Goal: Information Seeking & Learning: Learn about a topic

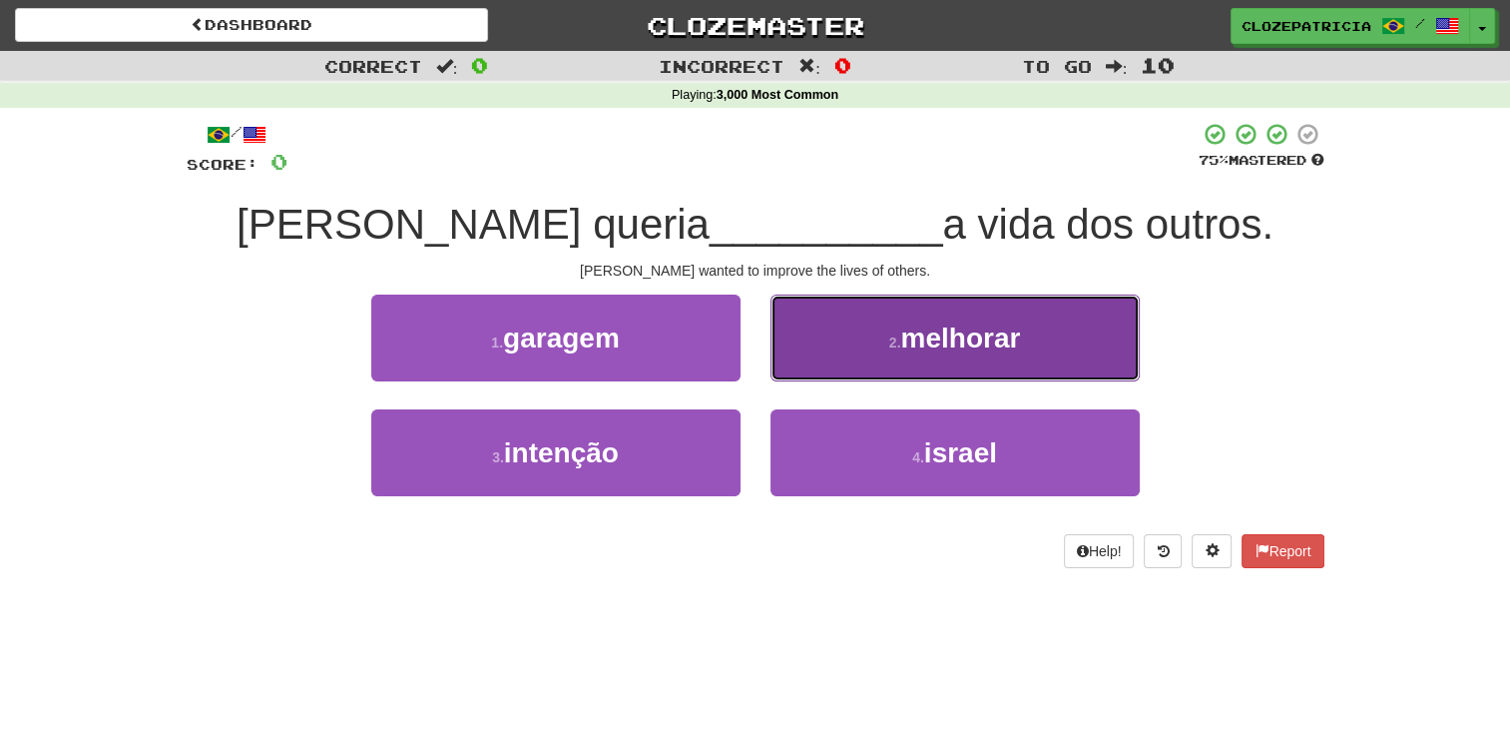
click at [926, 352] on span "melhorar" at bounding box center [960, 337] width 120 height 31
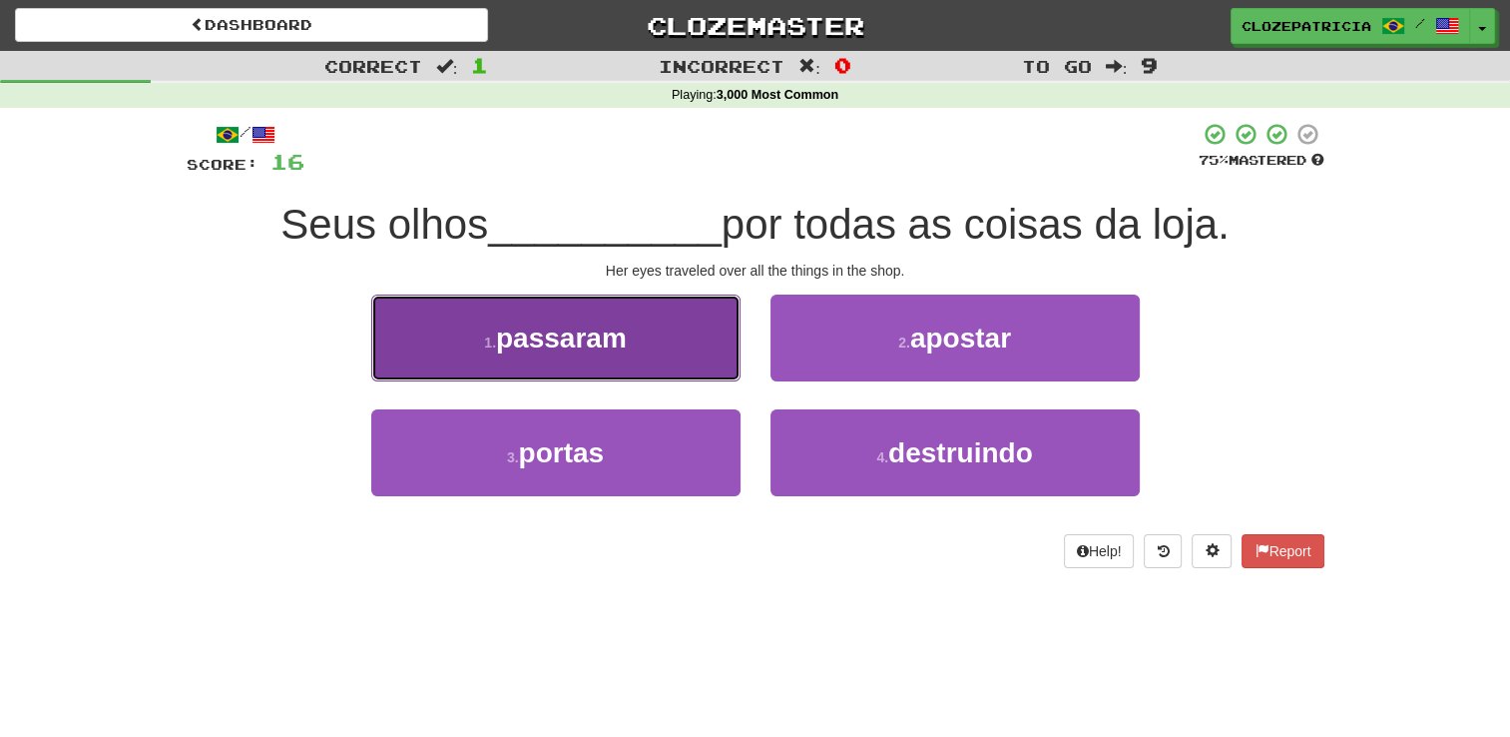
click at [655, 336] on button "1 . passaram" at bounding box center [555, 337] width 369 height 87
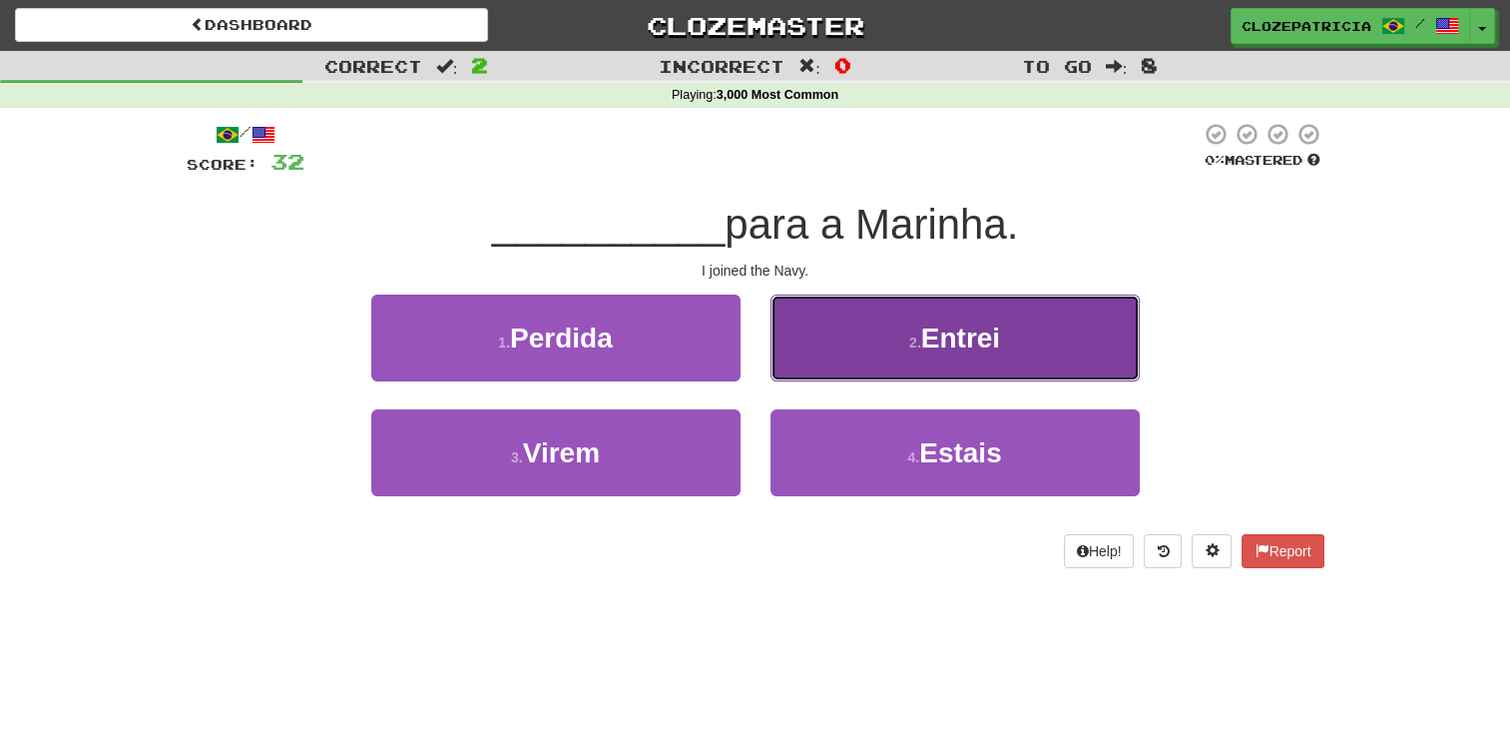
click at [934, 327] on span "Entrei" at bounding box center [960, 337] width 79 height 31
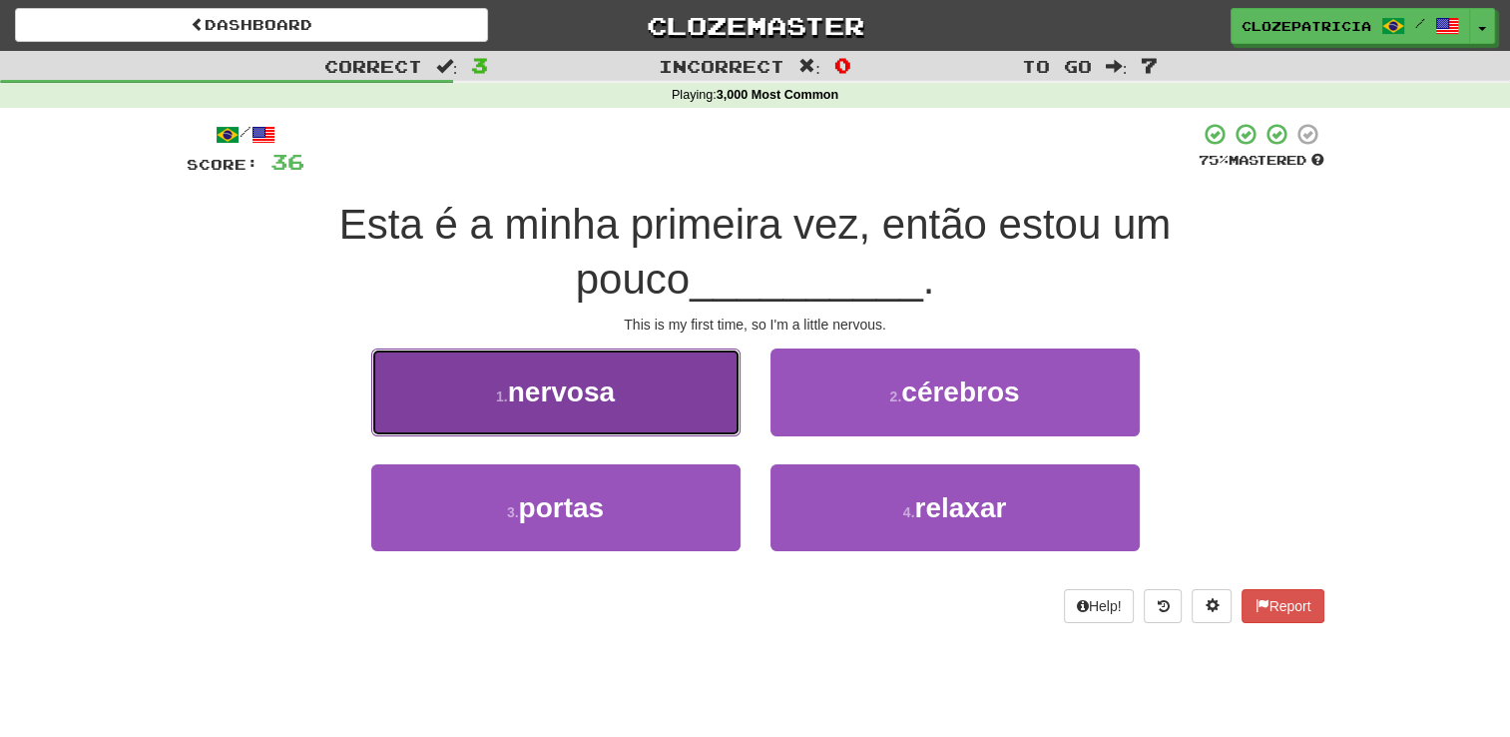
click at [615, 374] on button "1 . nervosa" at bounding box center [555, 391] width 369 height 87
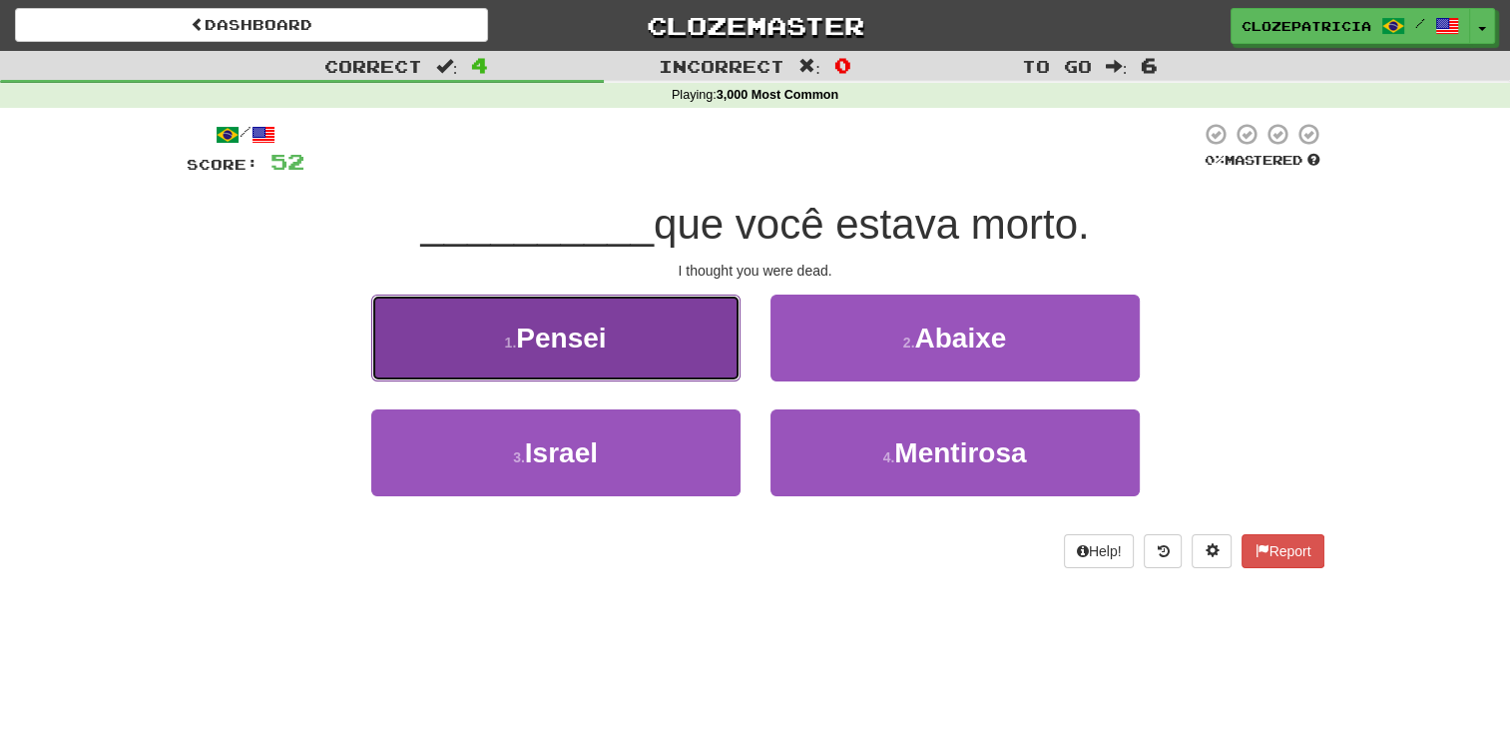
click at [592, 318] on button "1 . Pensei" at bounding box center [555, 337] width 369 height 87
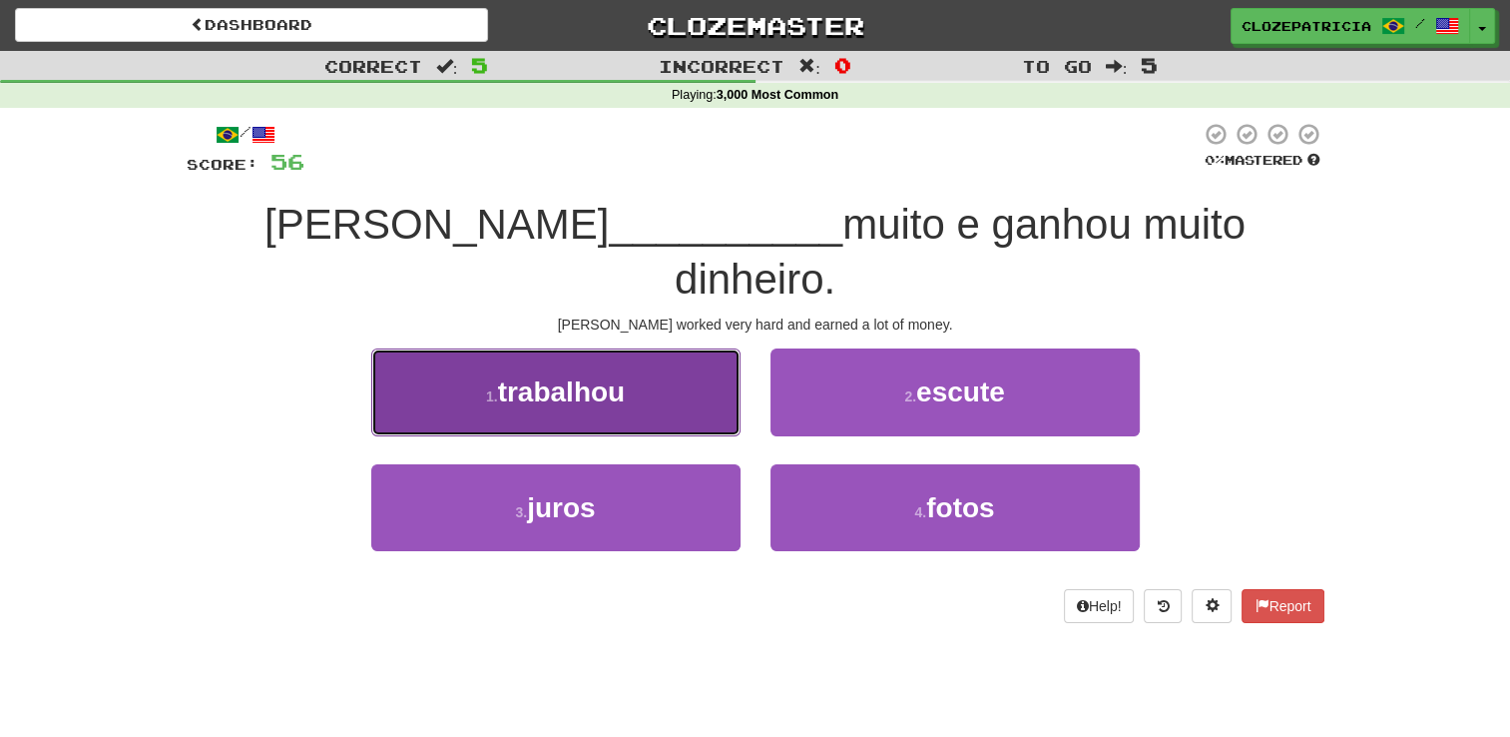
click at [591, 376] on span "trabalhou" at bounding box center [562, 391] width 128 height 31
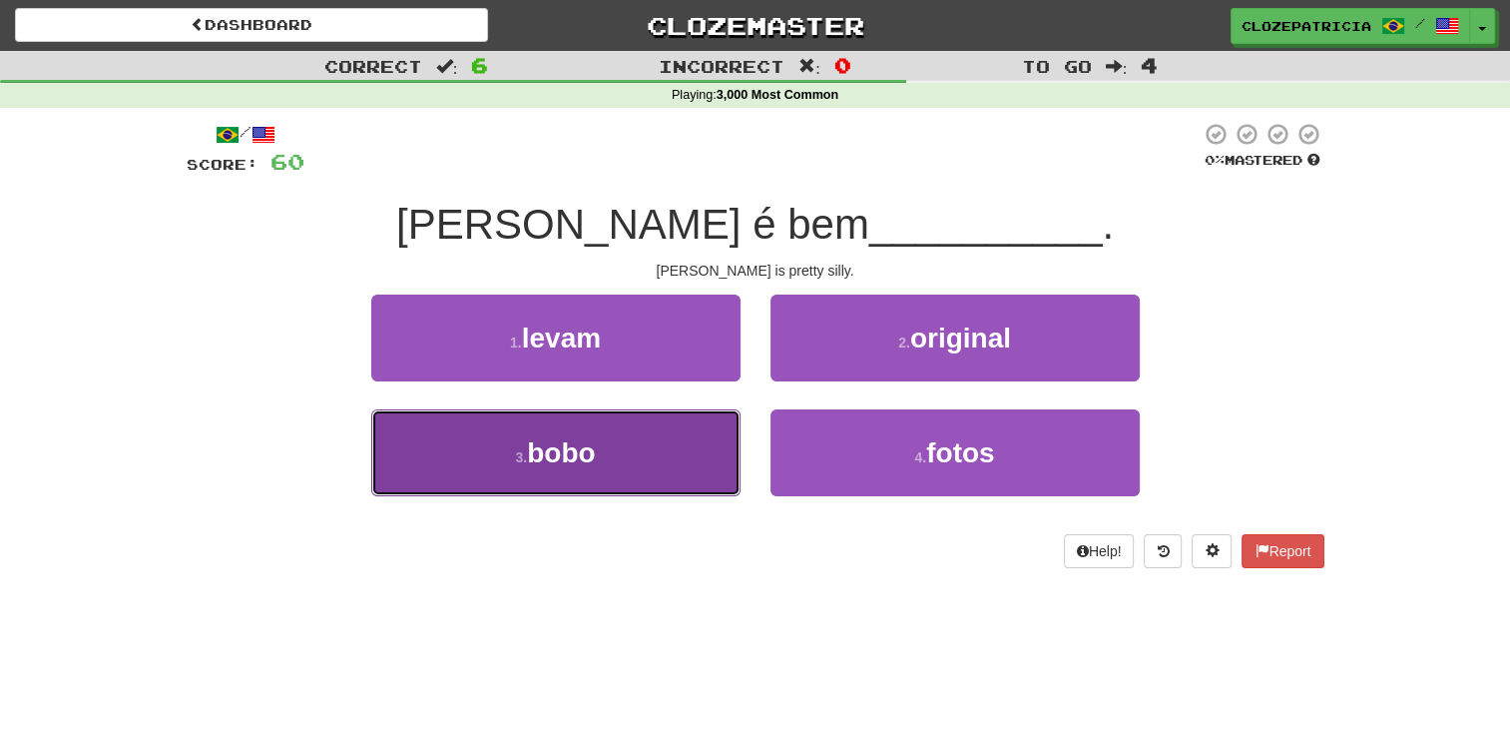
click at [622, 456] on button "3 . bobo" at bounding box center [555, 452] width 369 height 87
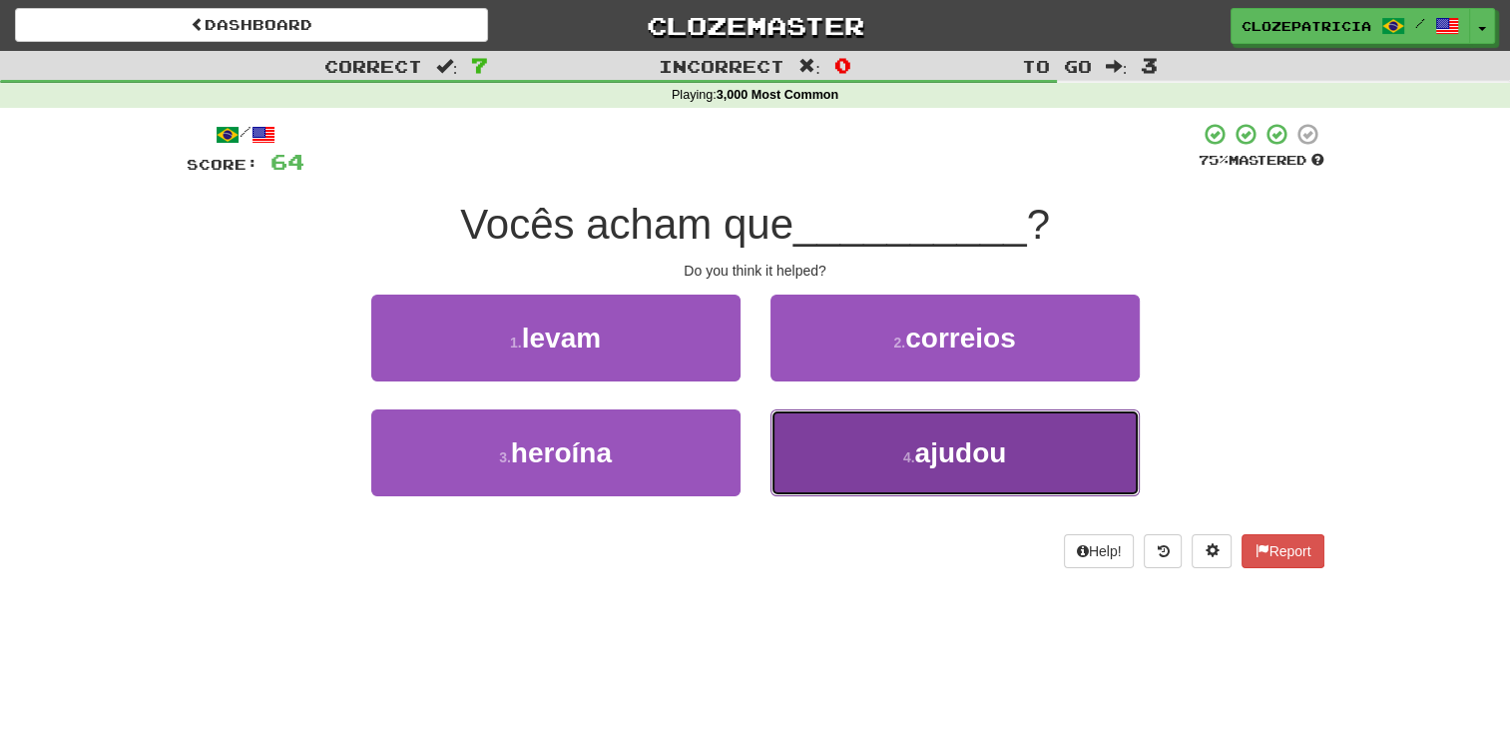
click at [889, 449] on button "4 . ajudou" at bounding box center [955, 452] width 369 height 87
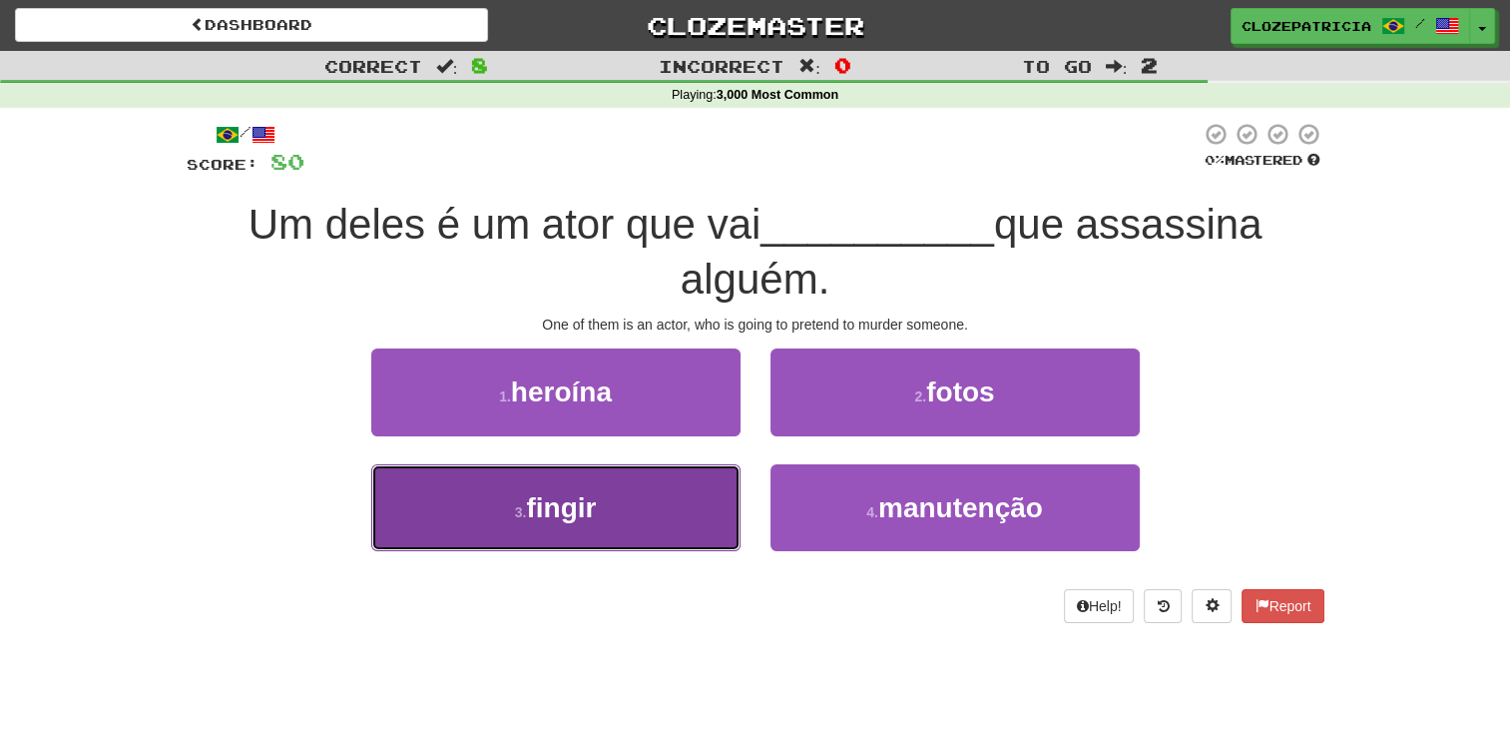
click at [621, 495] on button "3 . fingir" at bounding box center [555, 507] width 369 height 87
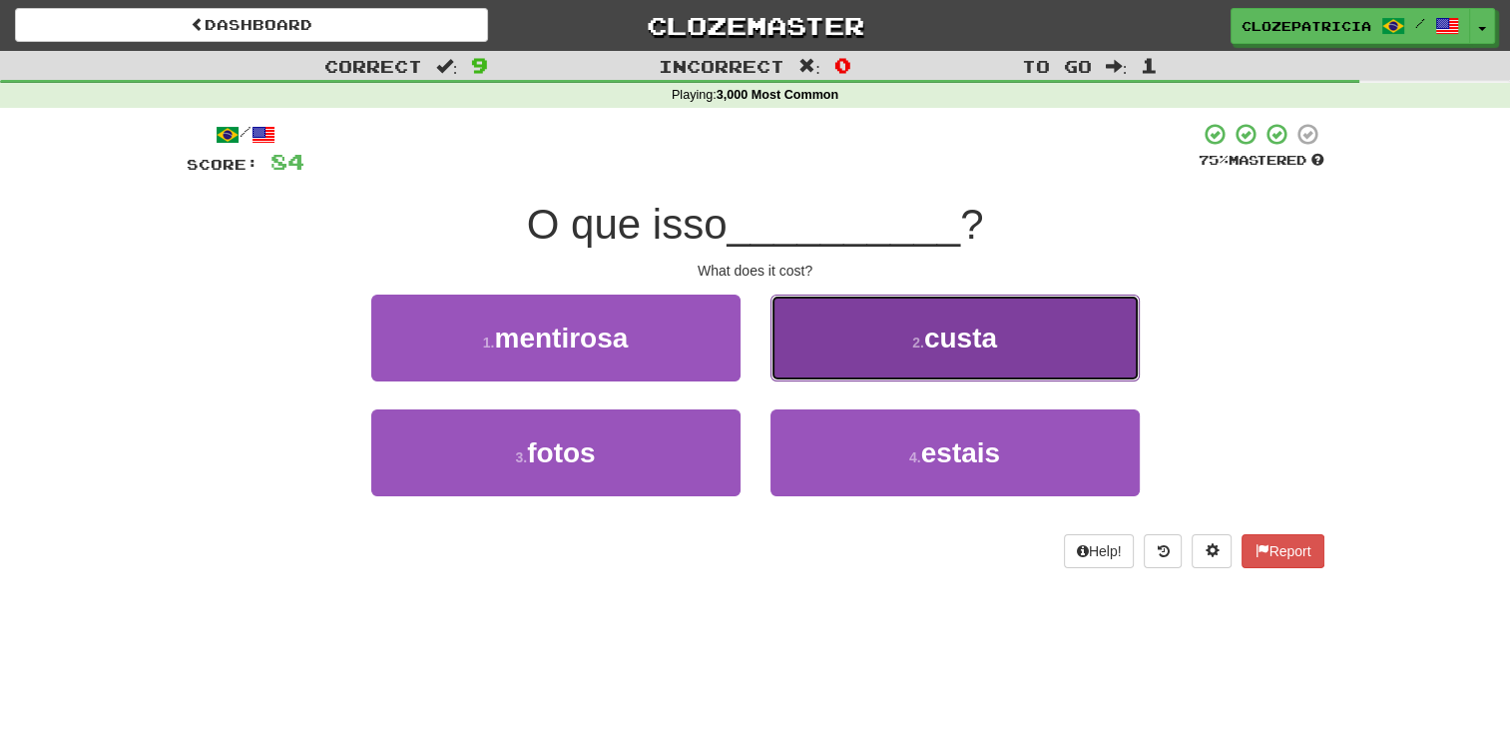
click at [1026, 327] on button "2 . custa" at bounding box center [955, 337] width 369 height 87
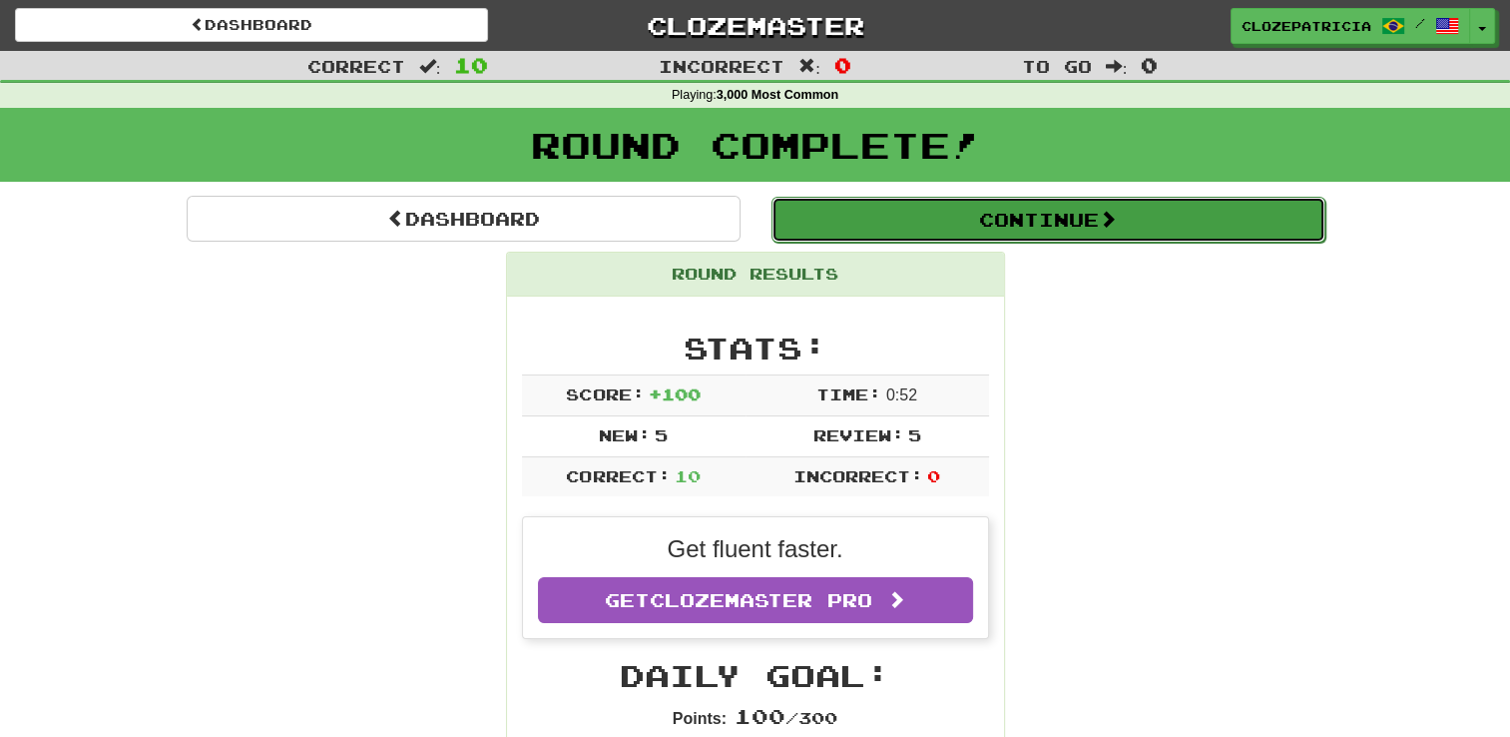
click at [1047, 221] on button "Continue" at bounding box center [1049, 220] width 554 height 46
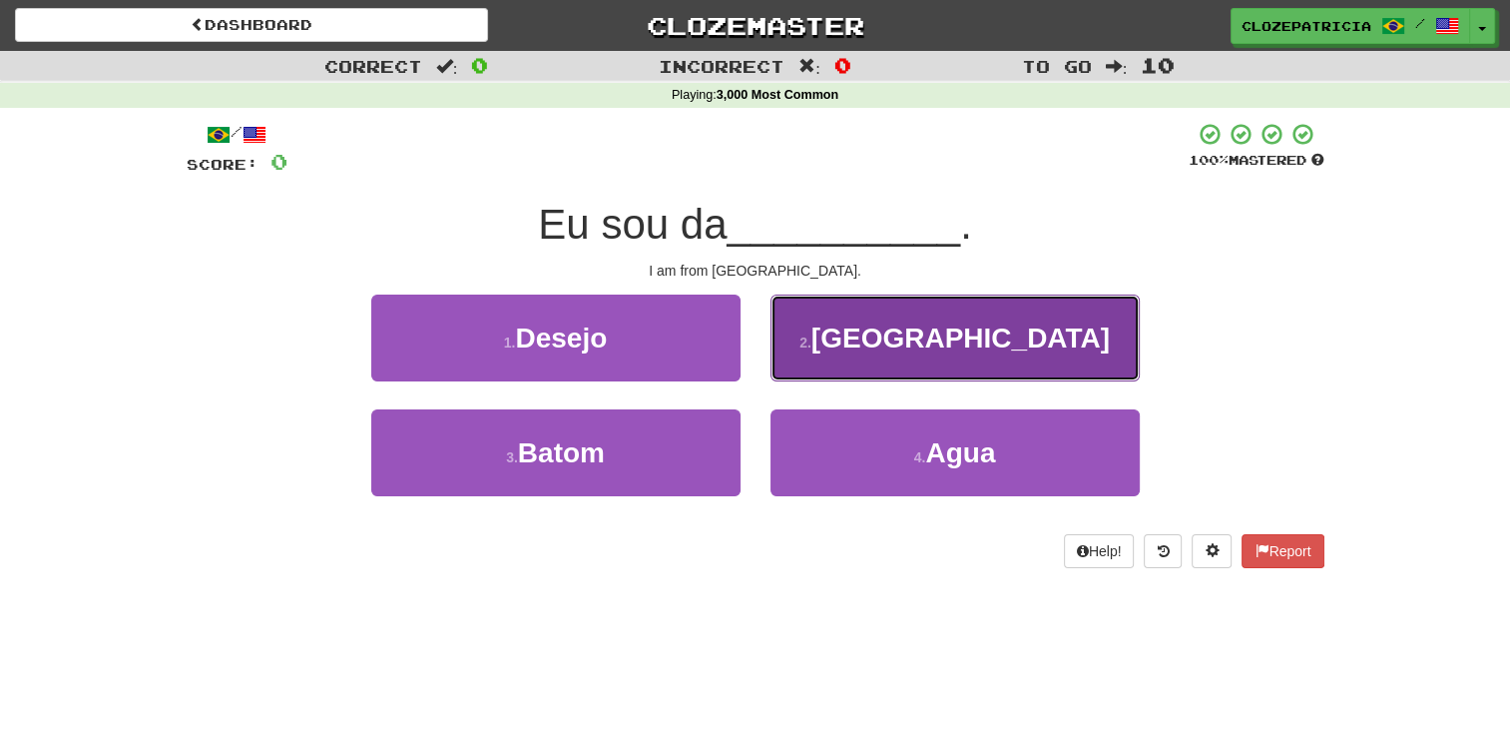
click at [942, 324] on span "[GEOGRAPHIC_DATA]" at bounding box center [961, 337] width 298 height 31
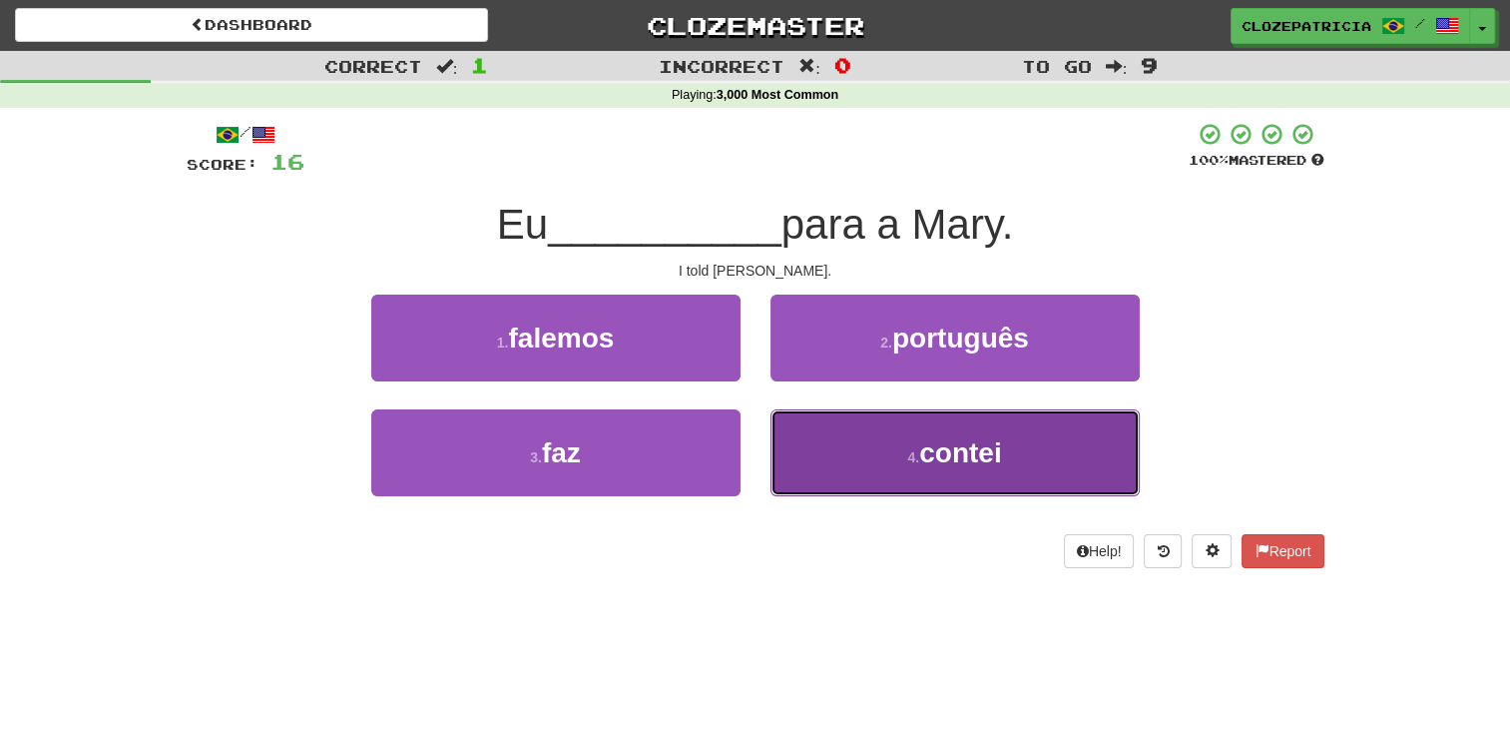
click at [846, 457] on button "4 . contei" at bounding box center [955, 452] width 369 height 87
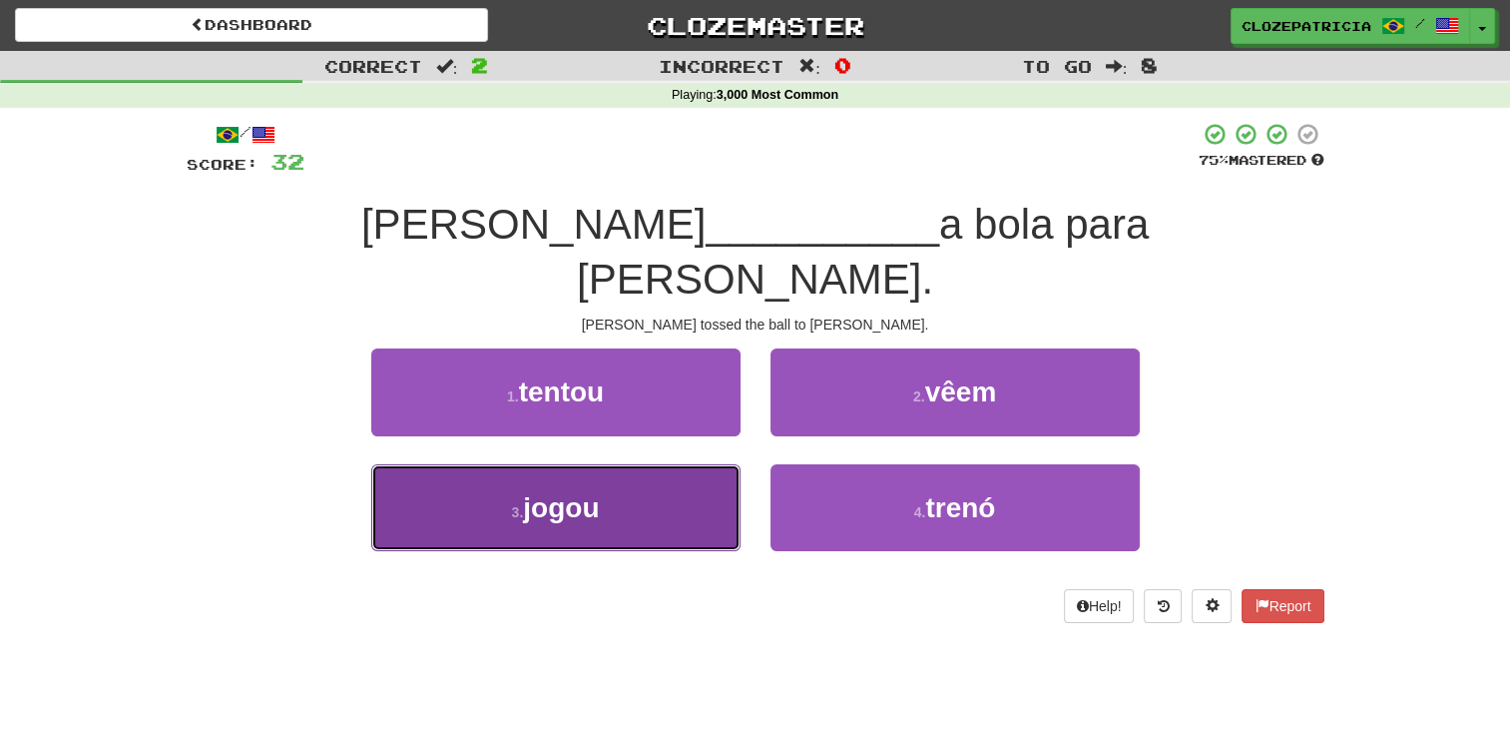
click at [655, 464] on button "3 . jogou" at bounding box center [555, 507] width 369 height 87
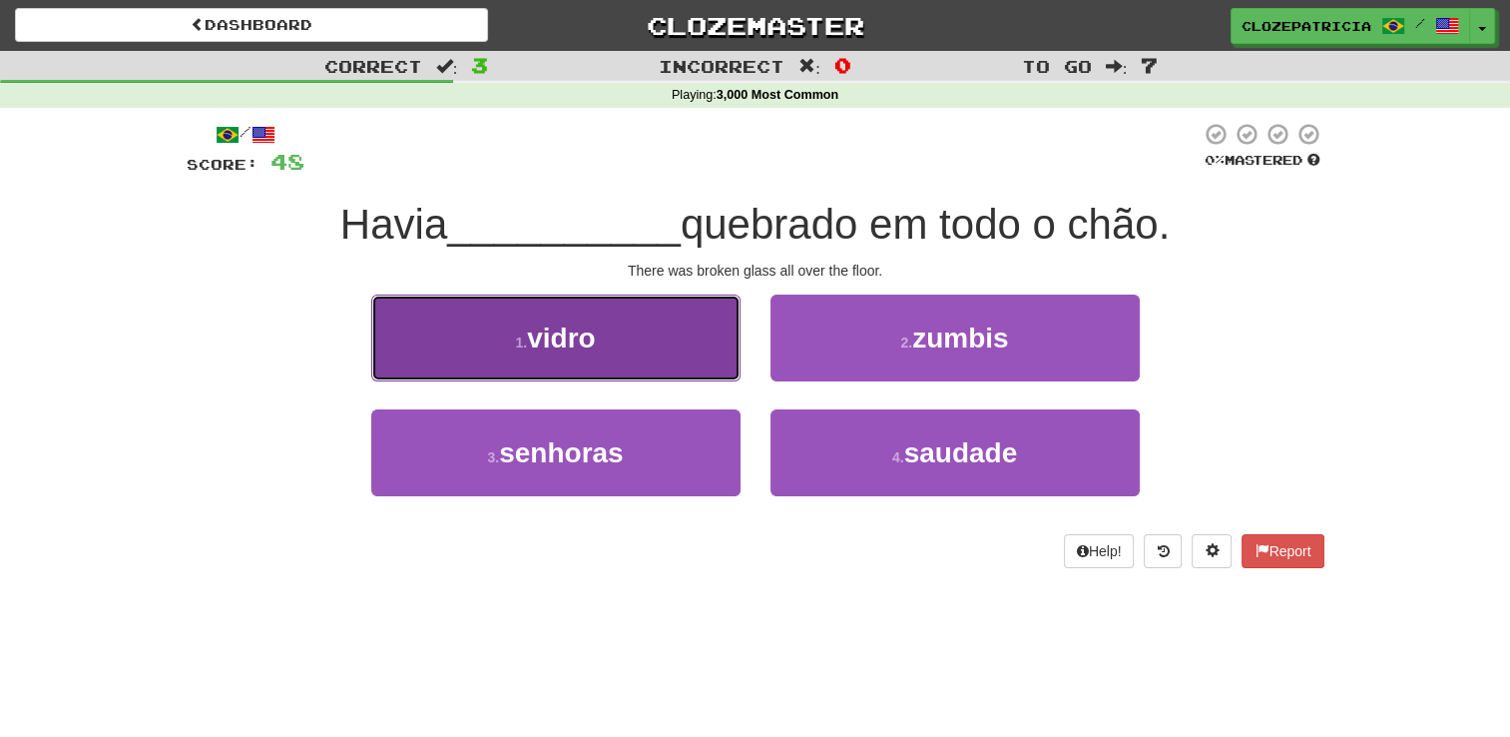
click at [635, 322] on button "1 . vidro" at bounding box center [555, 337] width 369 height 87
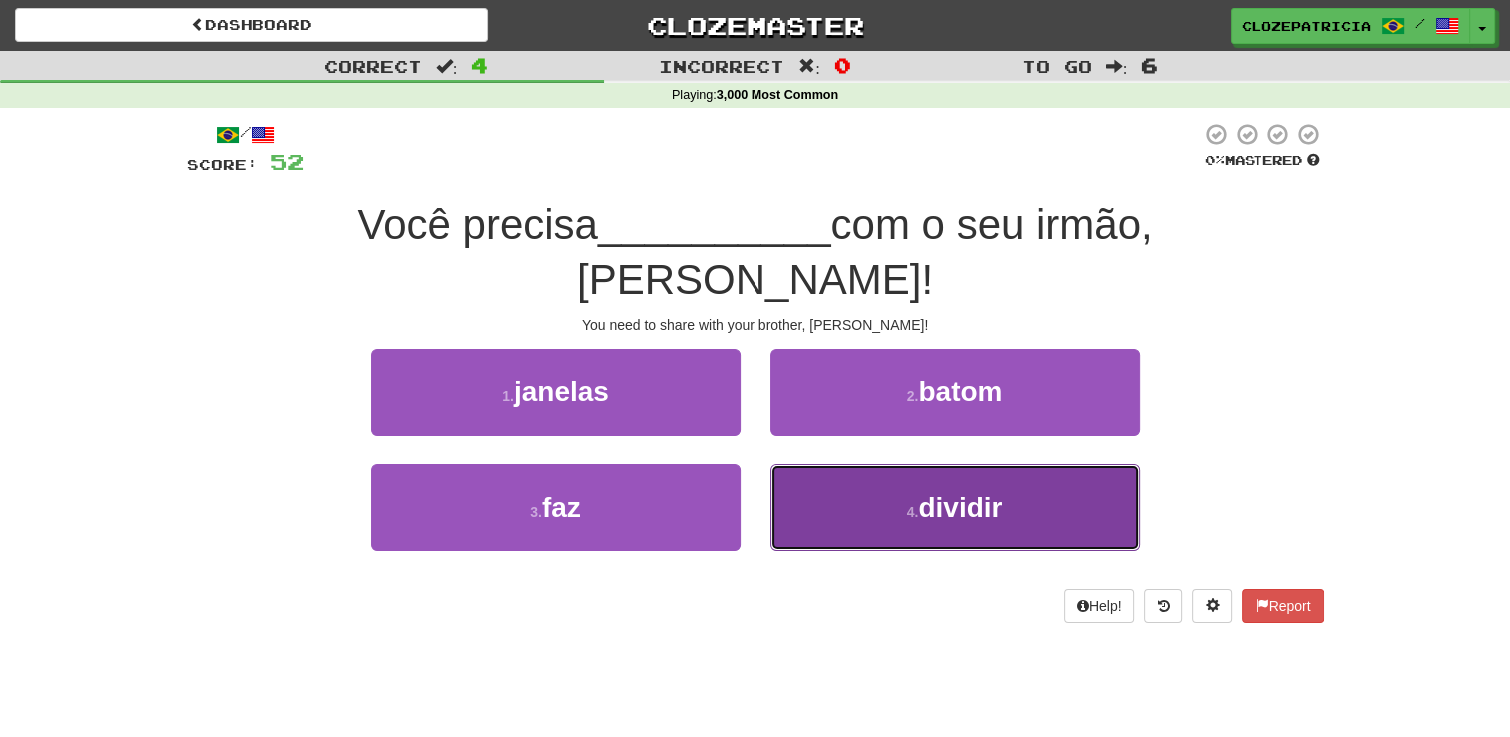
click at [903, 464] on button "4 . dividir" at bounding box center [955, 507] width 369 height 87
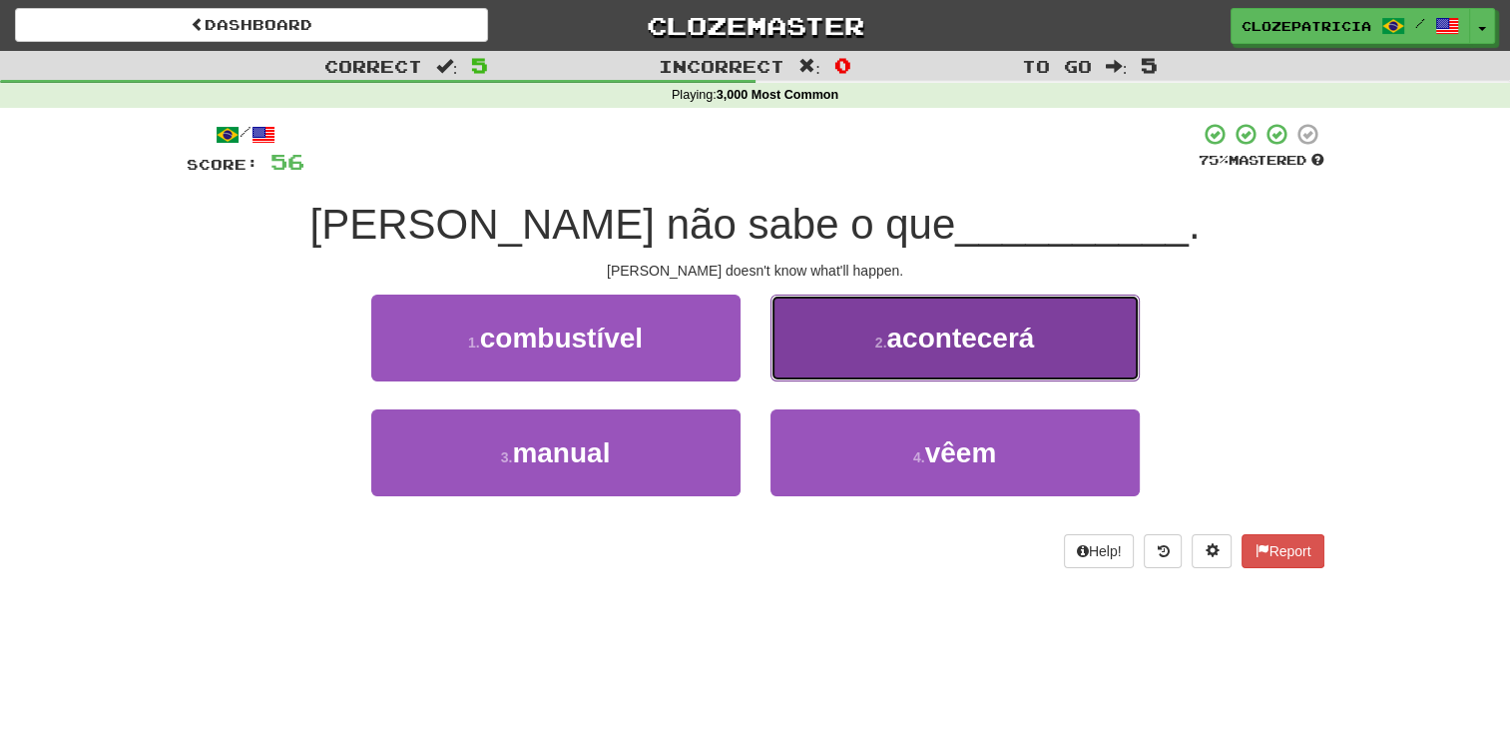
click at [905, 314] on button "2 . acontecerá" at bounding box center [955, 337] width 369 height 87
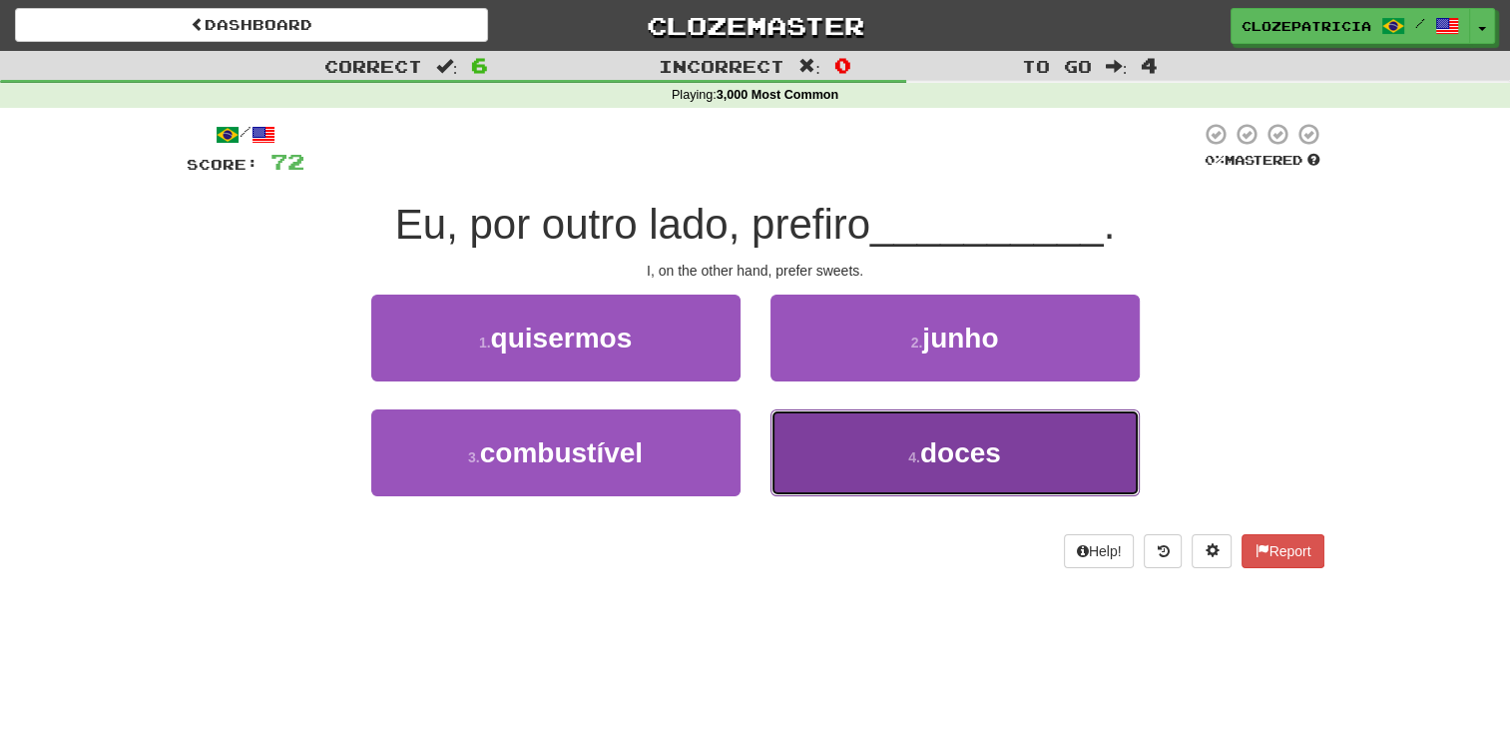
click at [899, 473] on button "4 . doces" at bounding box center [955, 452] width 369 height 87
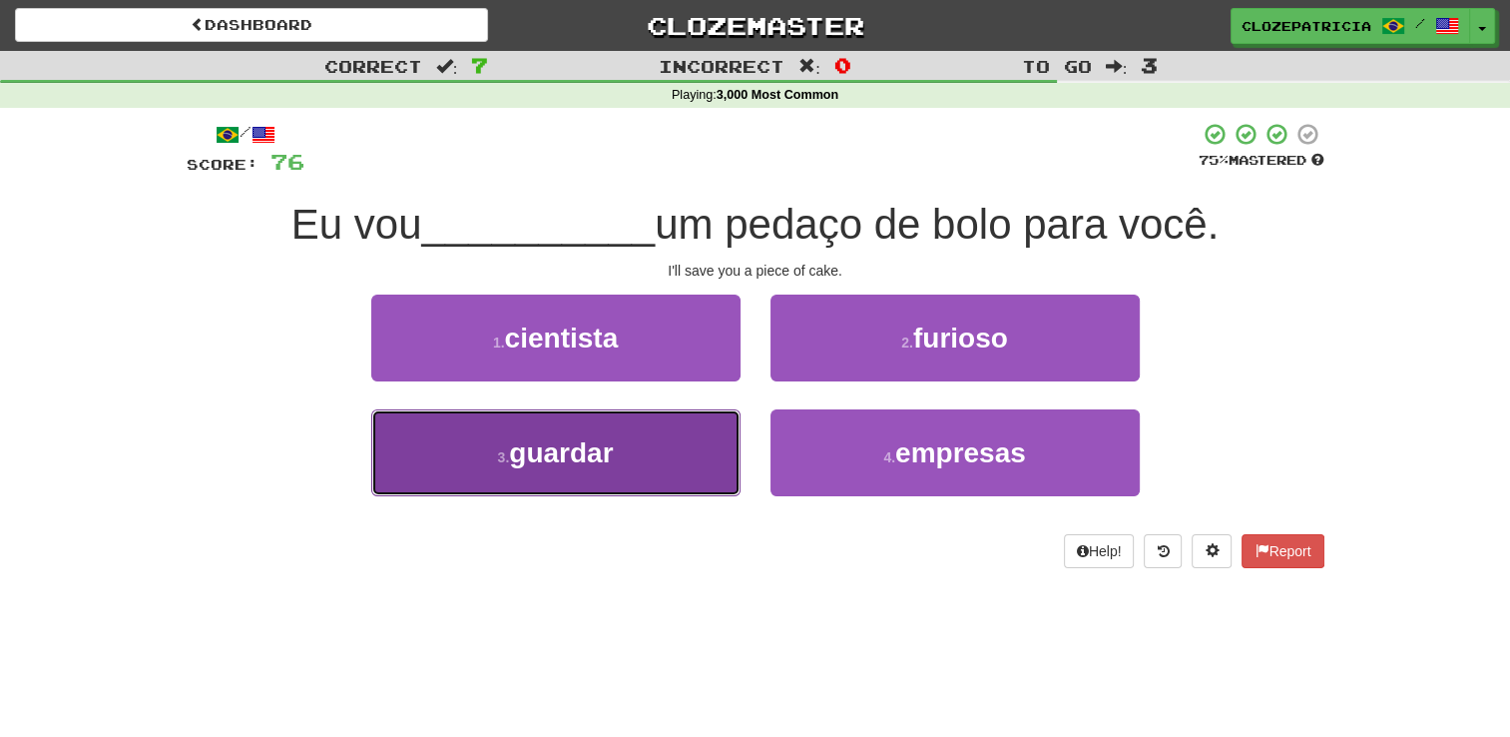
click at [691, 442] on button "3 . guardar" at bounding box center [555, 452] width 369 height 87
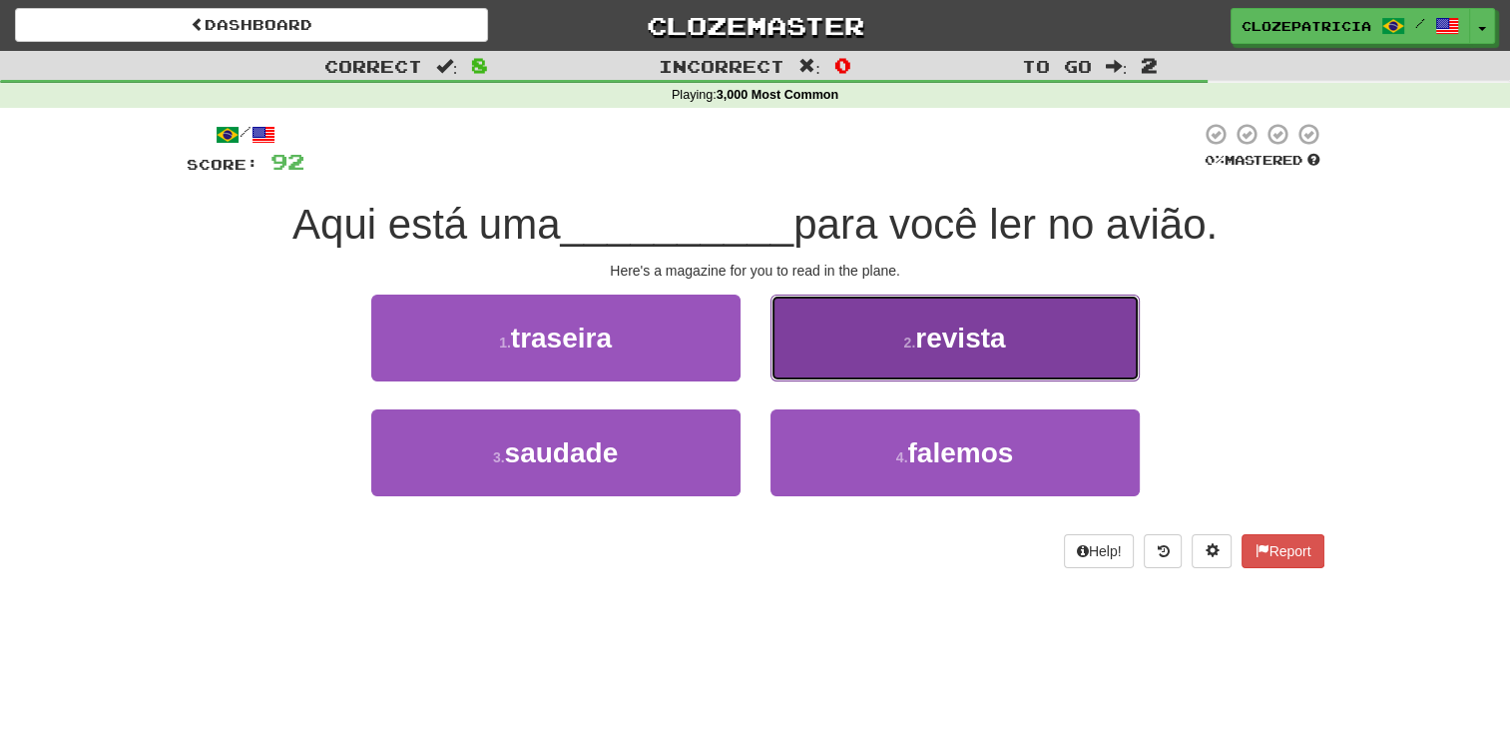
click at [908, 329] on button "2 . revista" at bounding box center [955, 337] width 369 height 87
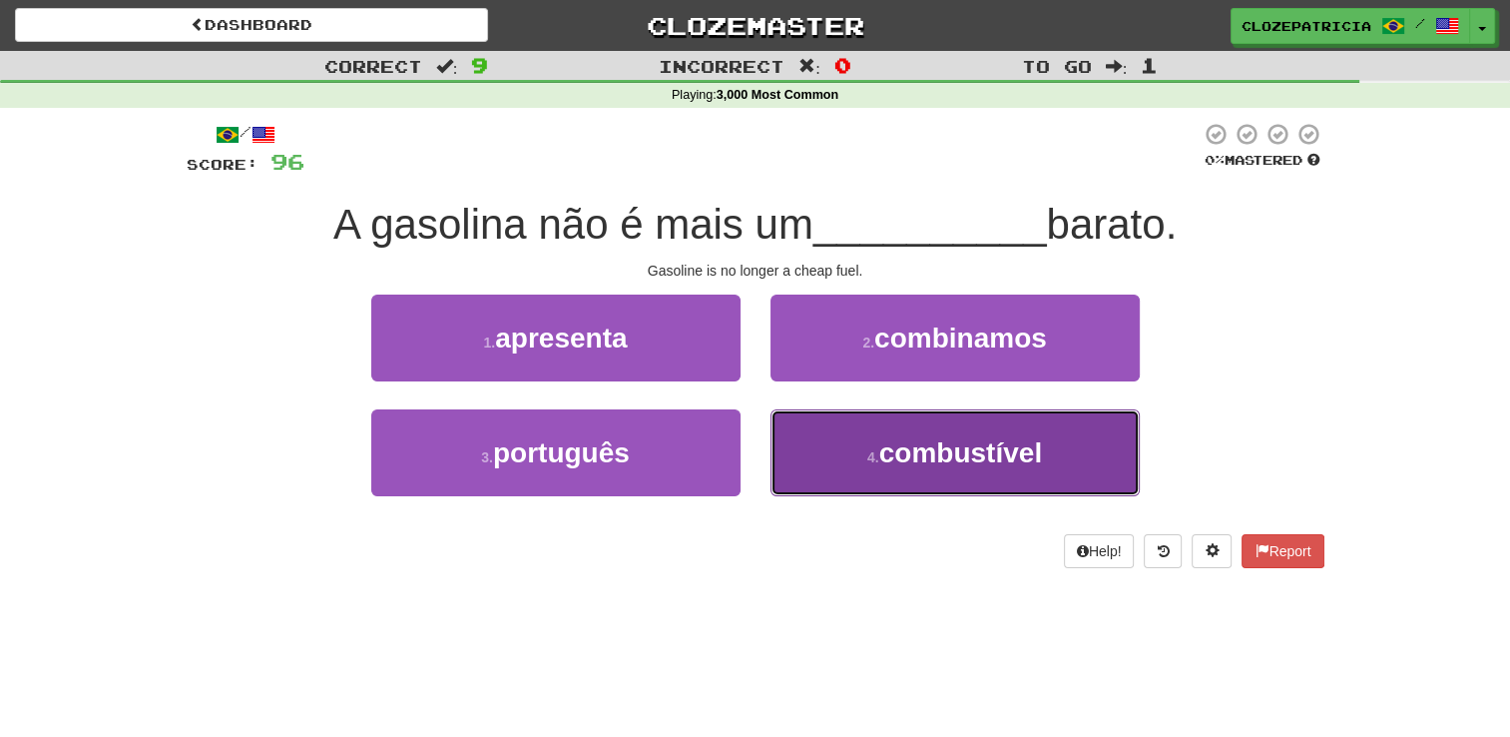
click at [858, 468] on button "4 . combustível" at bounding box center [955, 452] width 369 height 87
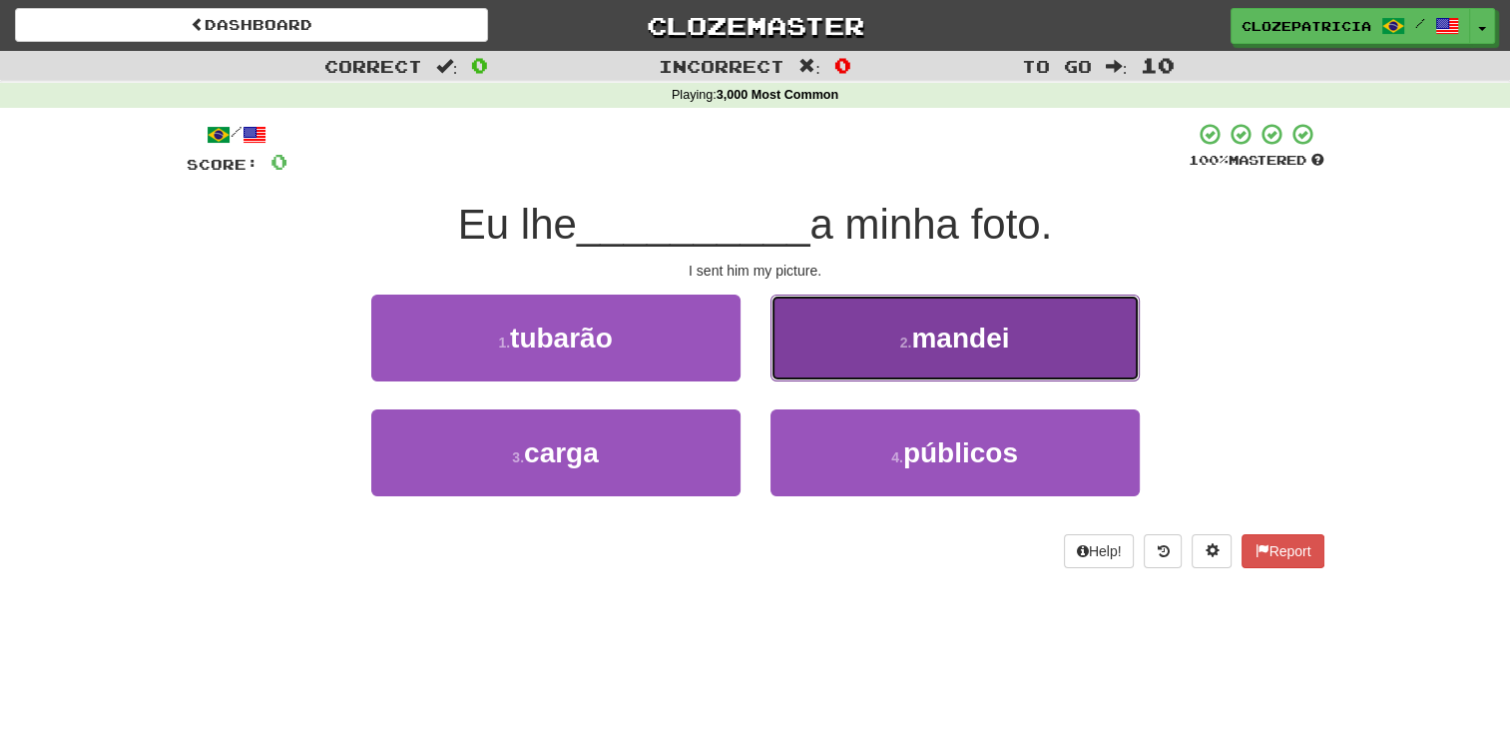
click at [950, 339] on span "mandei" at bounding box center [960, 337] width 98 height 31
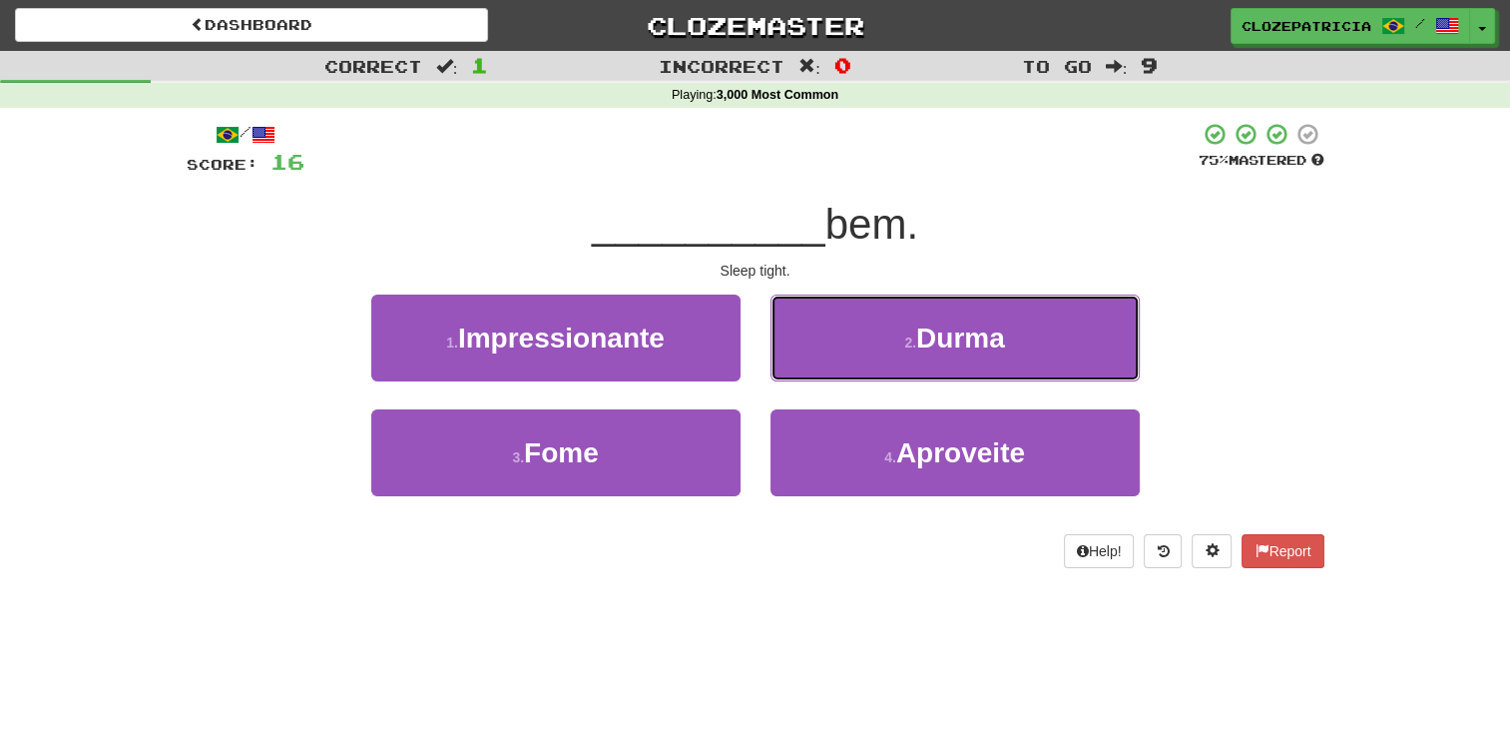
click at [950, 339] on span "Durma" at bounding box center [960, 337] width 89 height 31
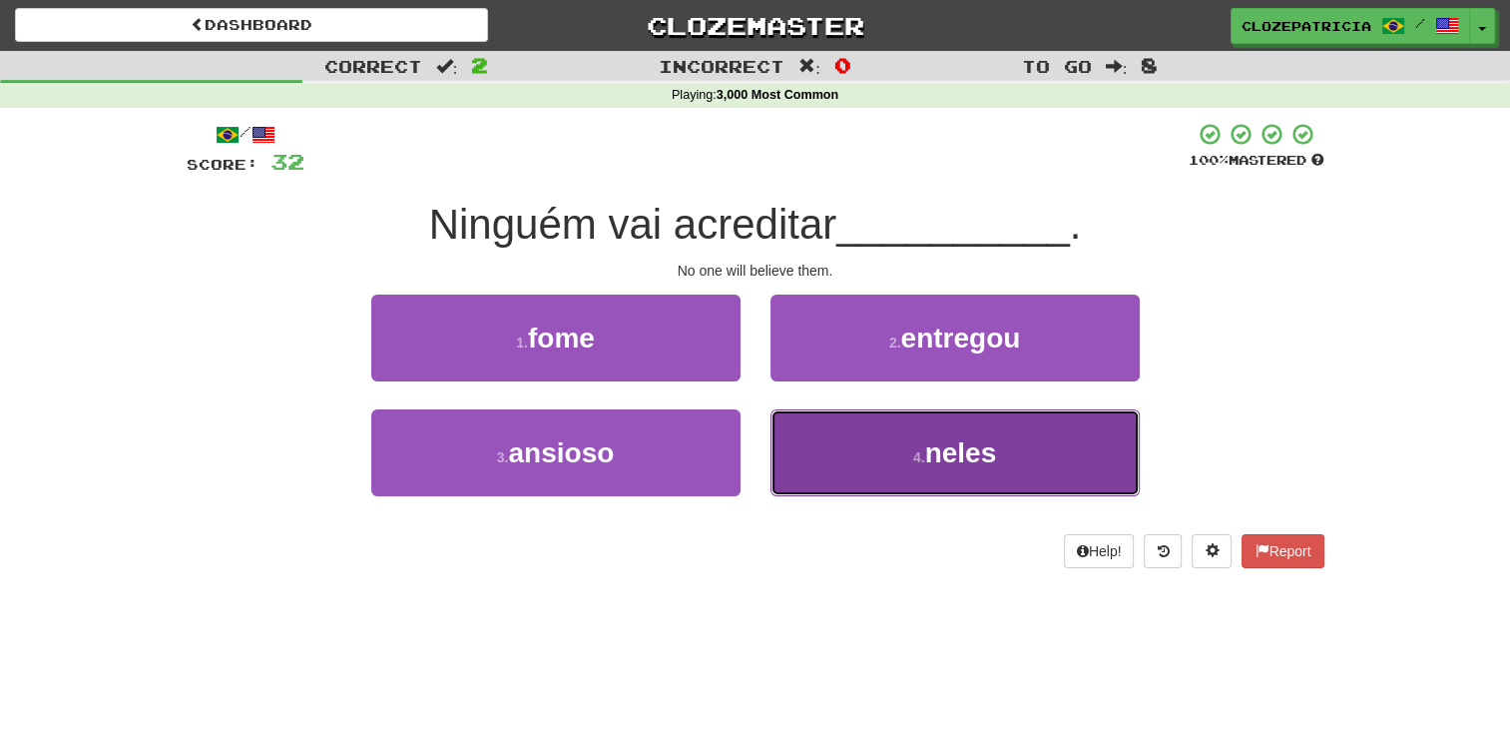
click at [862, 452] on button "4 . neles" at bounding box center [955, 452] width 369 height 87
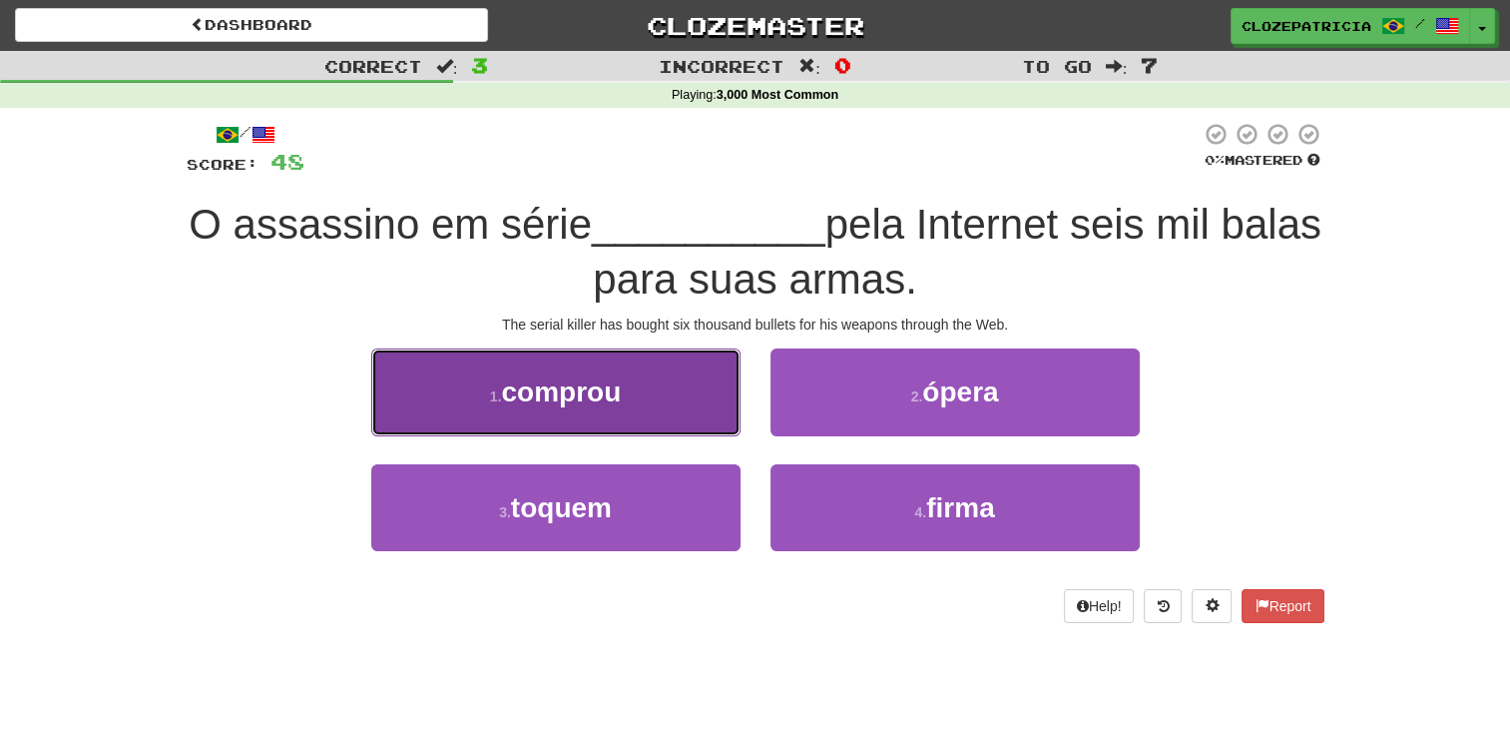
click at [667, 406] on button "1 . comprou" at bounding box center [555, 391] width 369 height 87
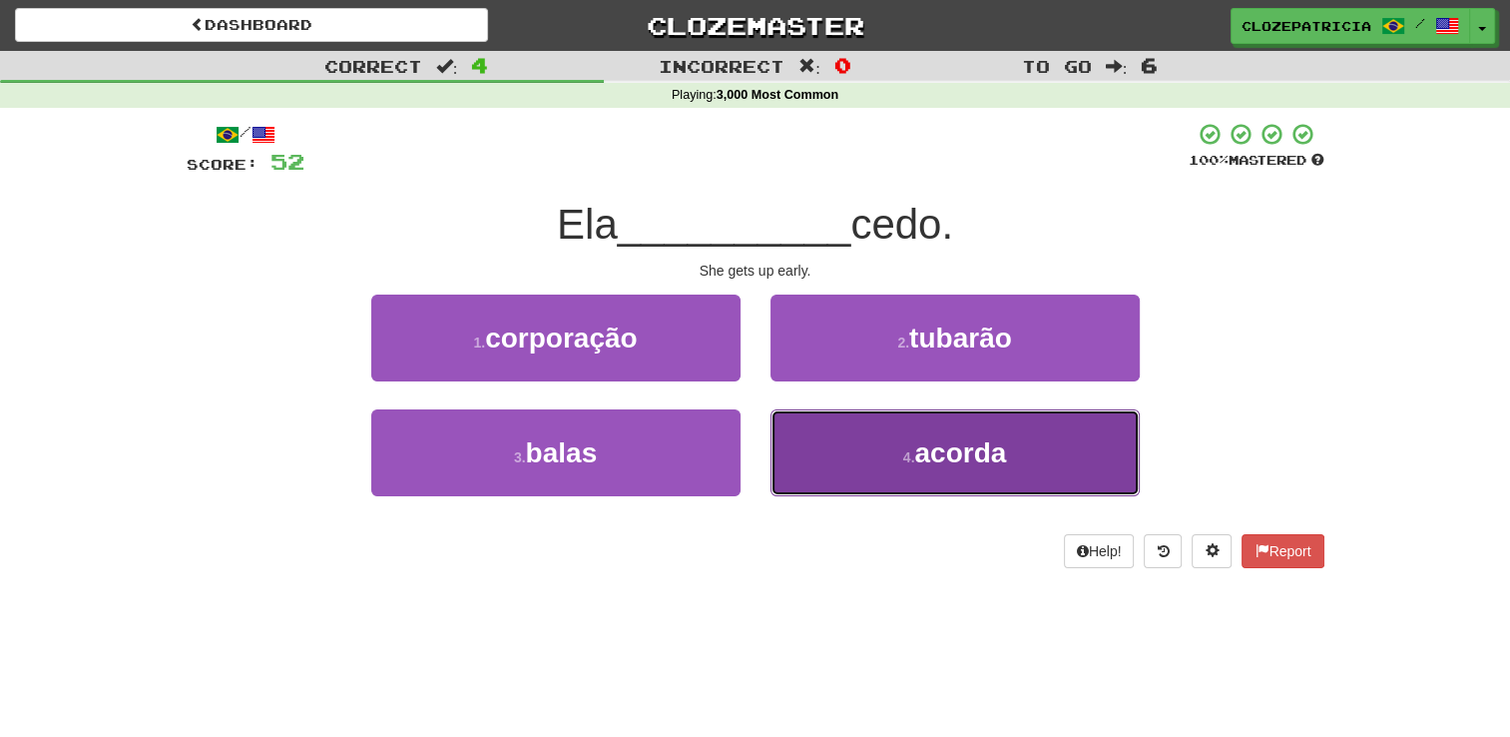
click at [867, 454] on button "4 . acorda" at bounding box center [955, 452] width 369 height 87
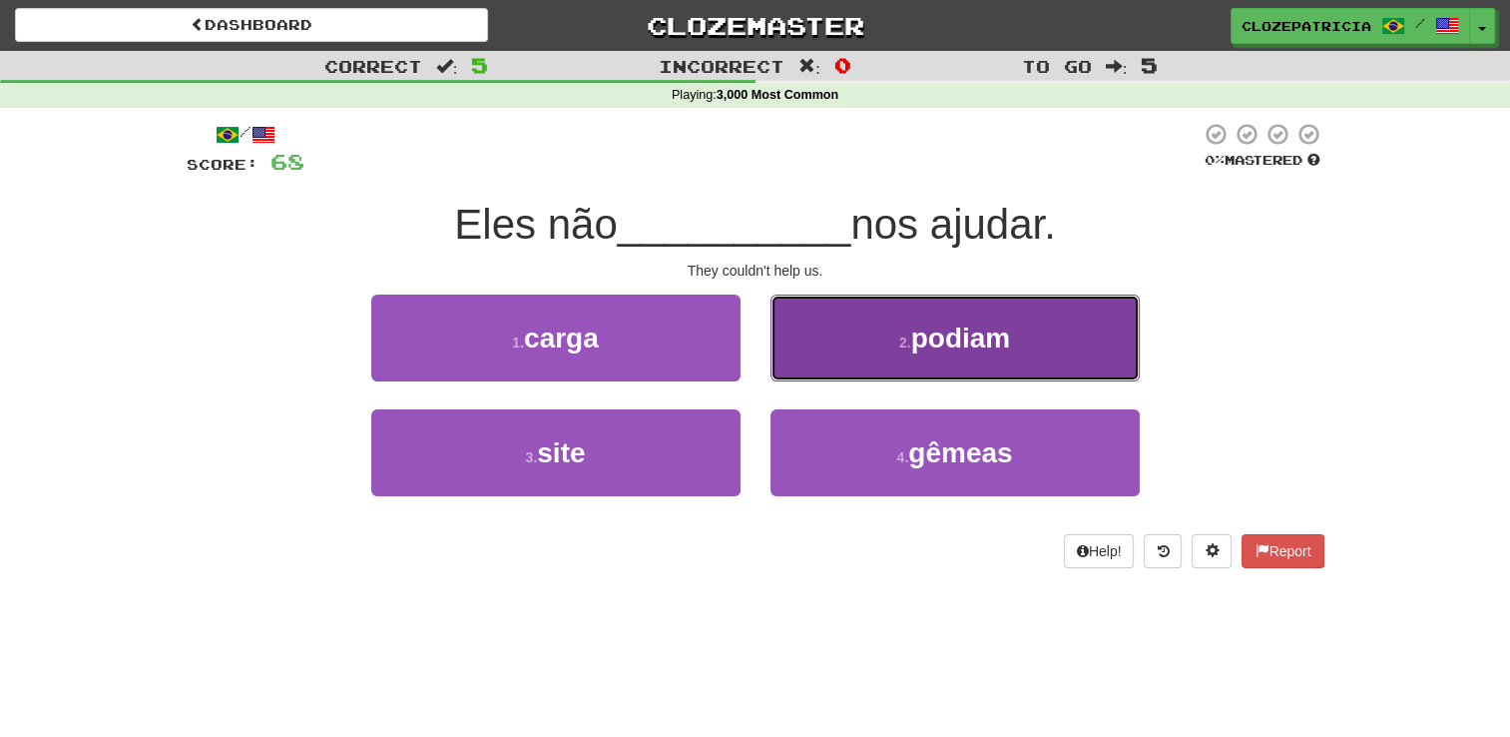
click at [952, 337] on span "podiam" at bounding box center [961, 337] width 100 height 31
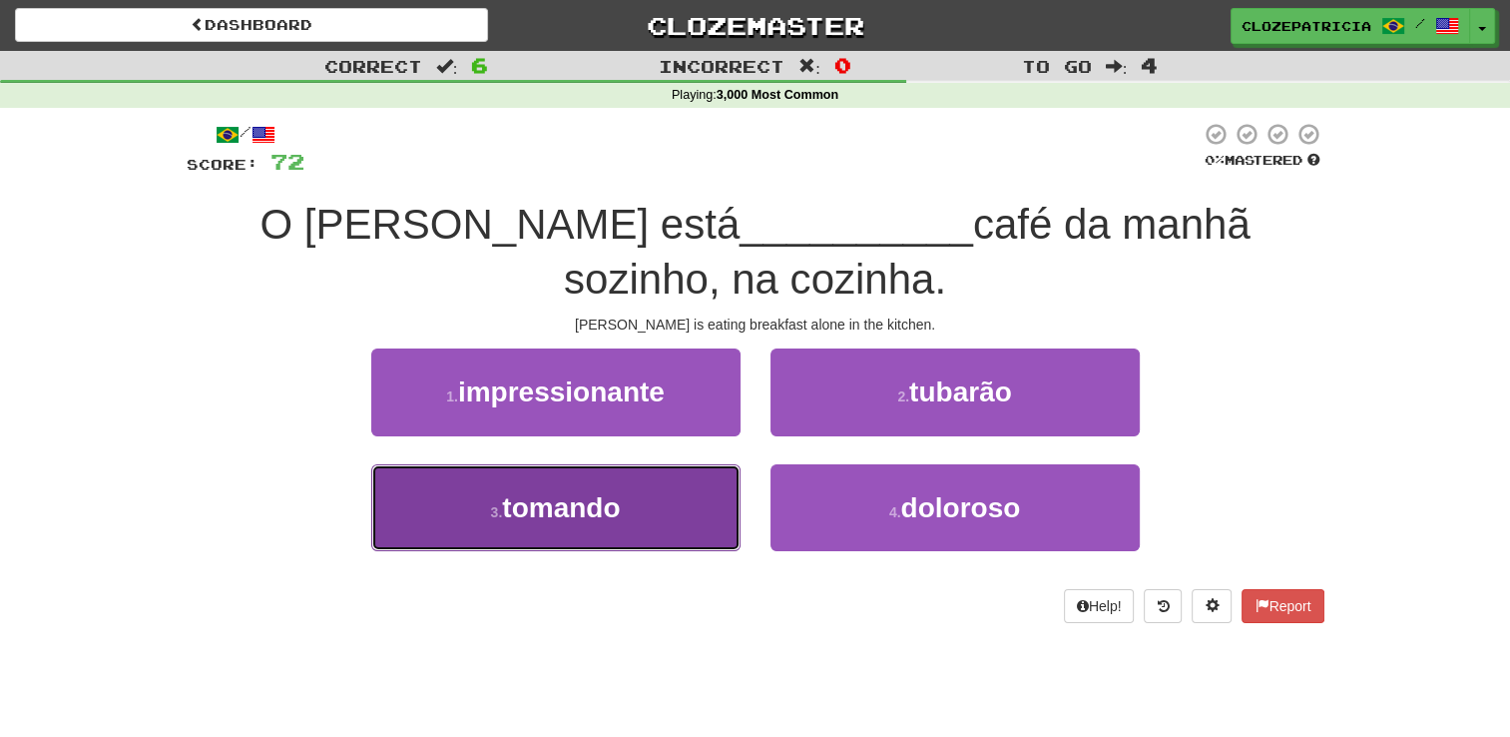
click at [635, 503] on button "3 . tomando" at bounding box center [555, 507] width 369 height 87
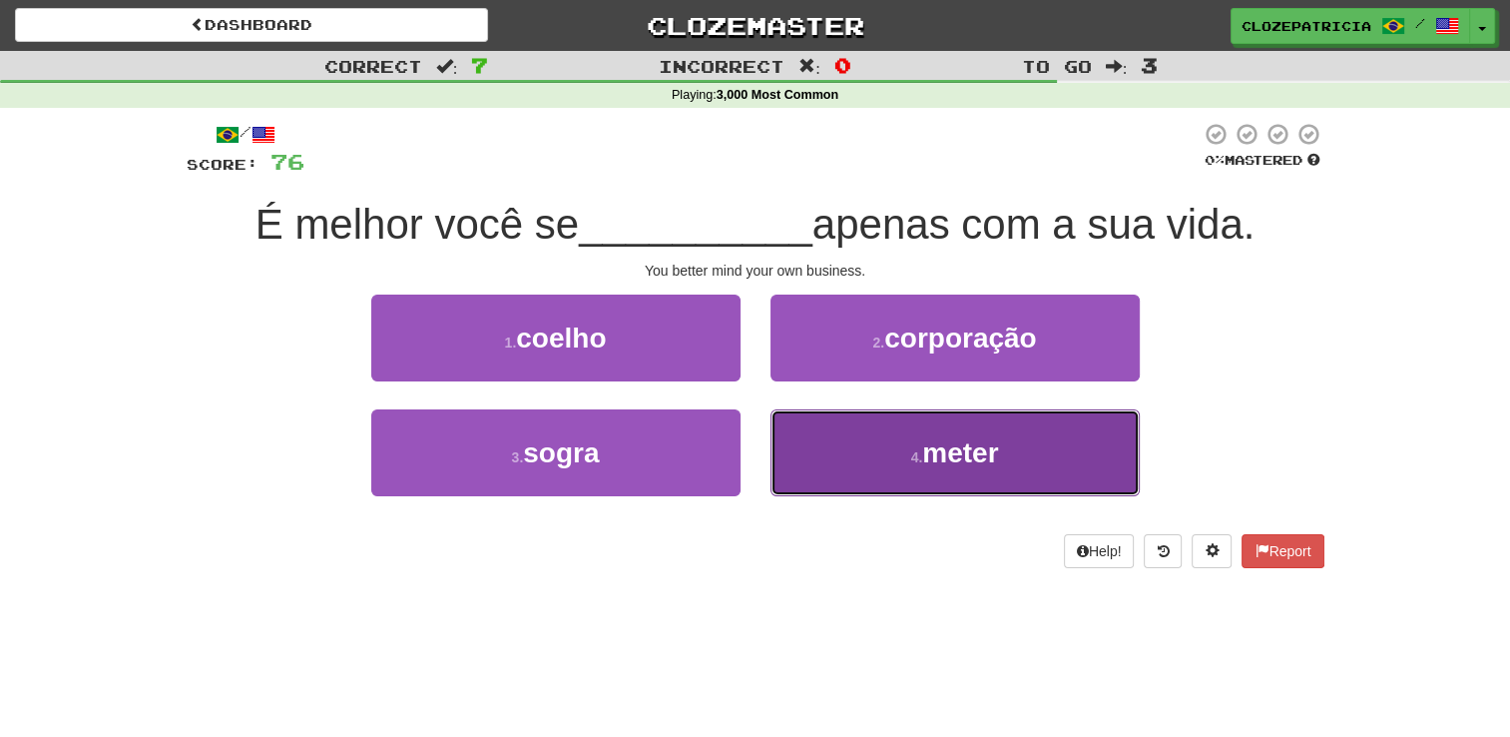
click at [883, 461] on button "4 . meter" at bounding box center [955, 452] width 369 height 87
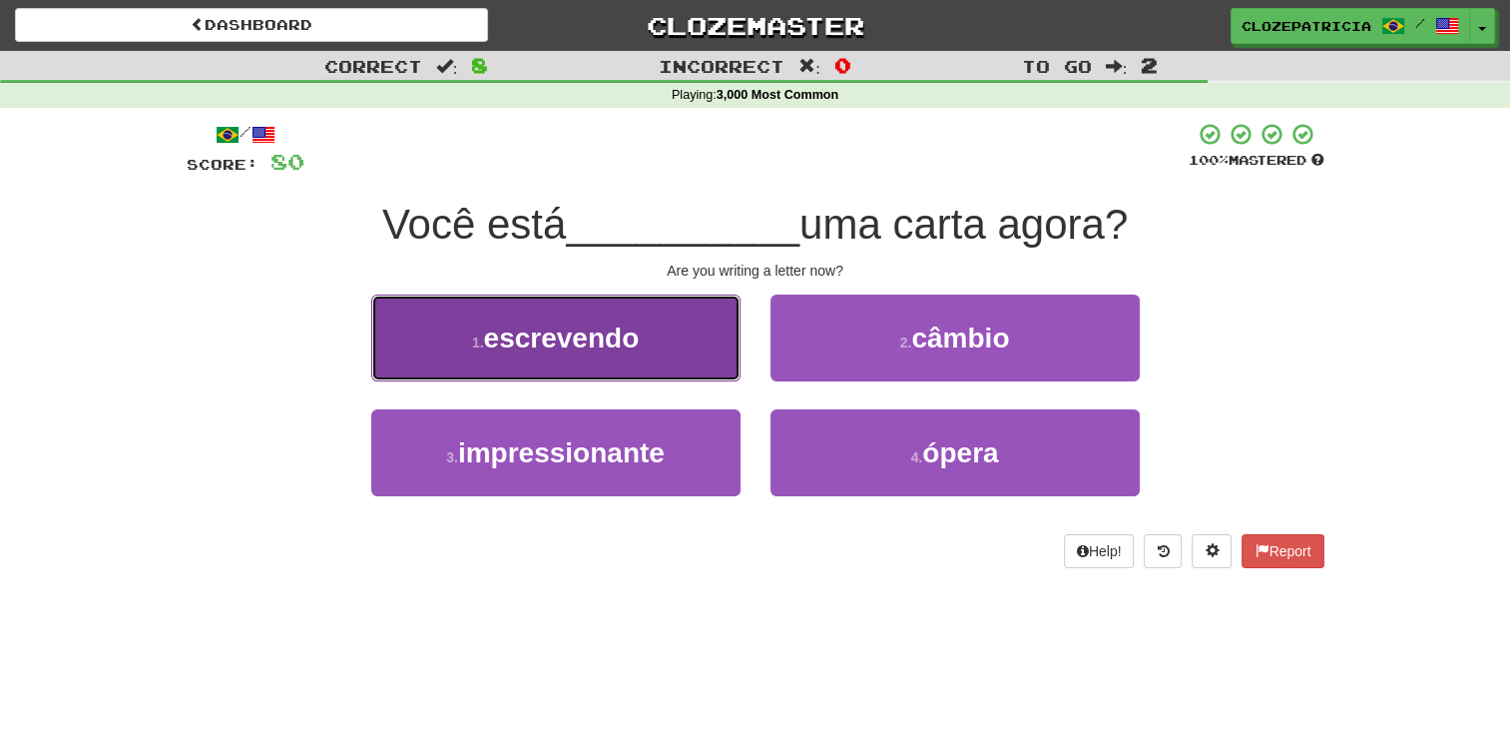
click at [628, 332] on span "escrevendo" at bounding box center [562, 337] width 156 height 31
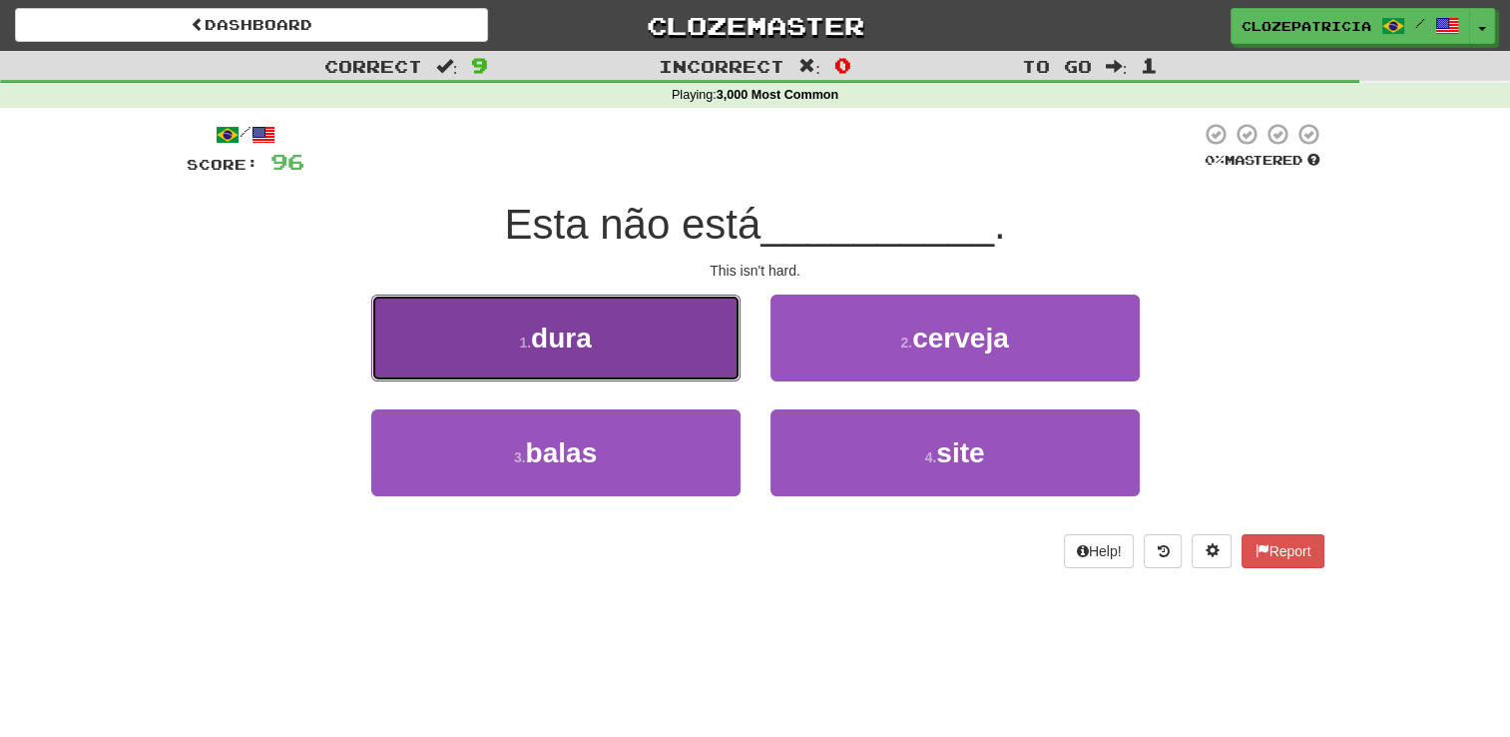
click at [597, 356] on button "1 . dura" at bounding box center [555, 337] width 369 height 87
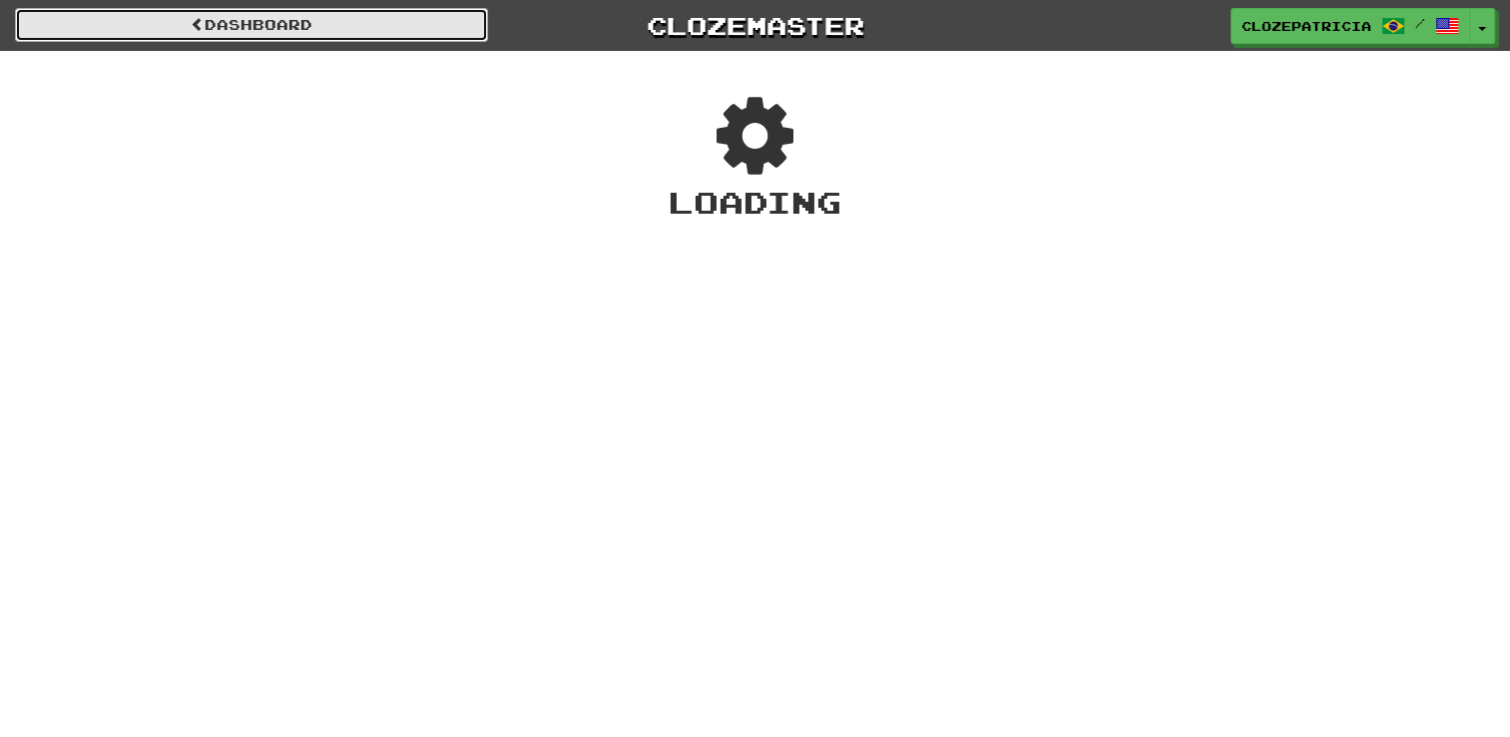
click at [191, 27] on span at bounding box center [198, 24] width 14 height 14
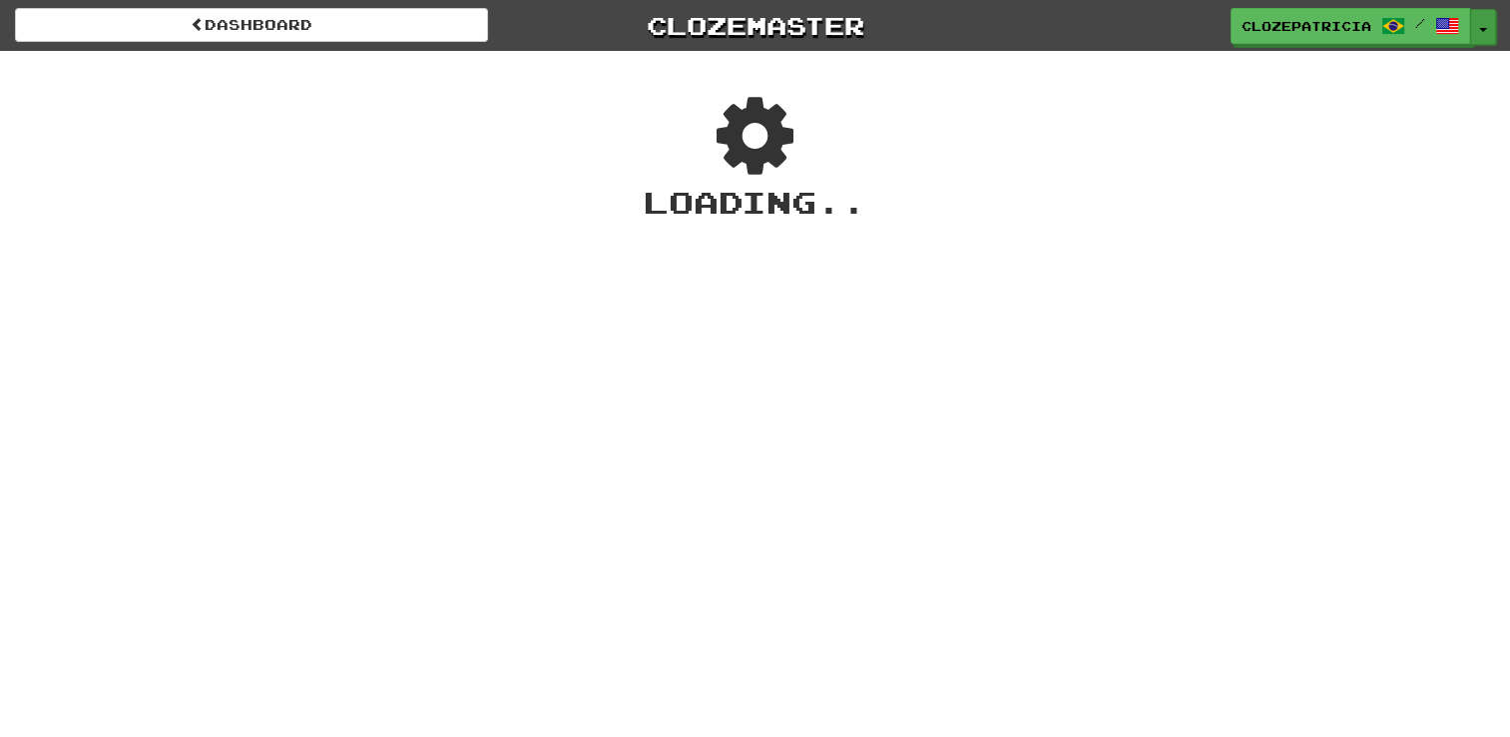
click at [1482, 24] on button "Toggle Dropdown" at bounding box center [1483, 27] width 26 height 36
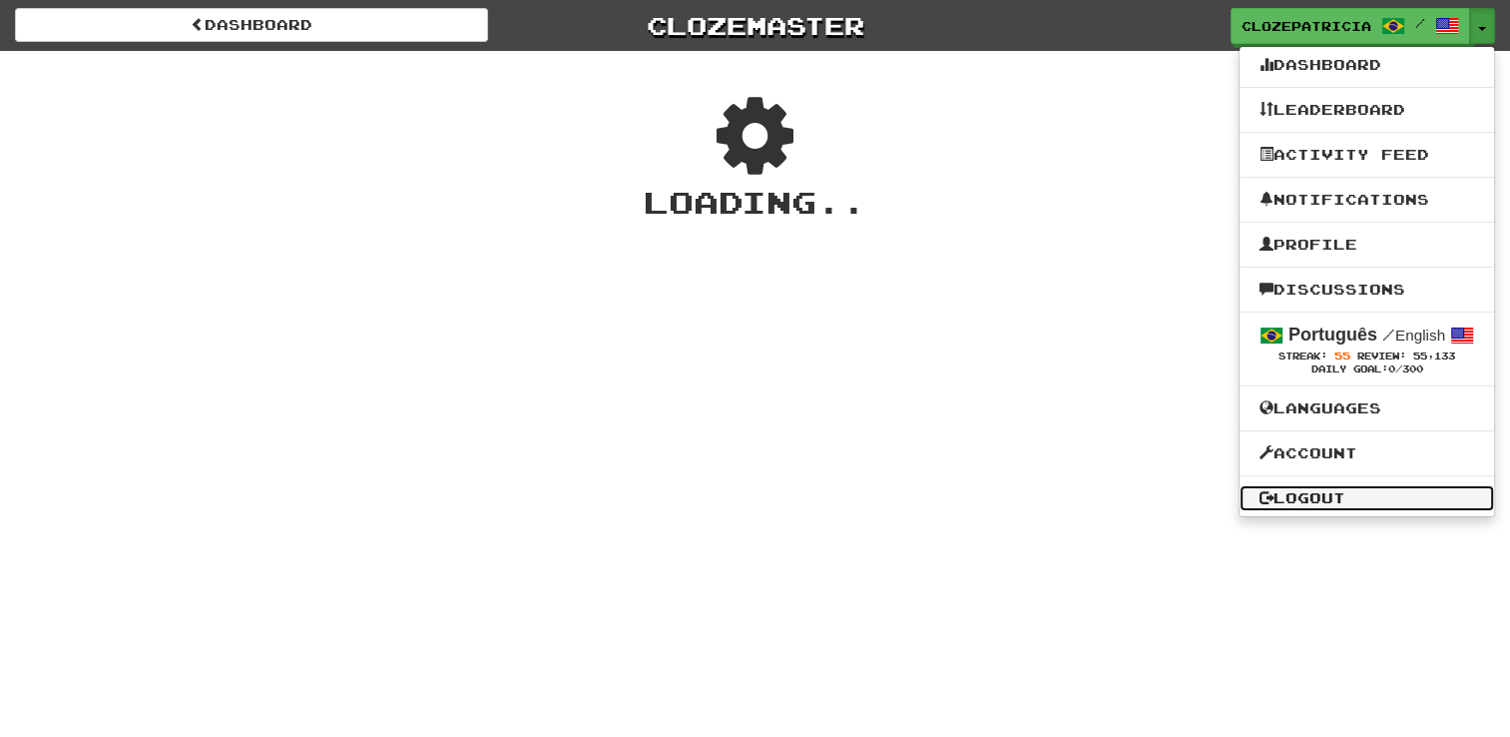
click at [1318, 497] on link "Logout" at bounding box center [1367, 498] width 255 height 26
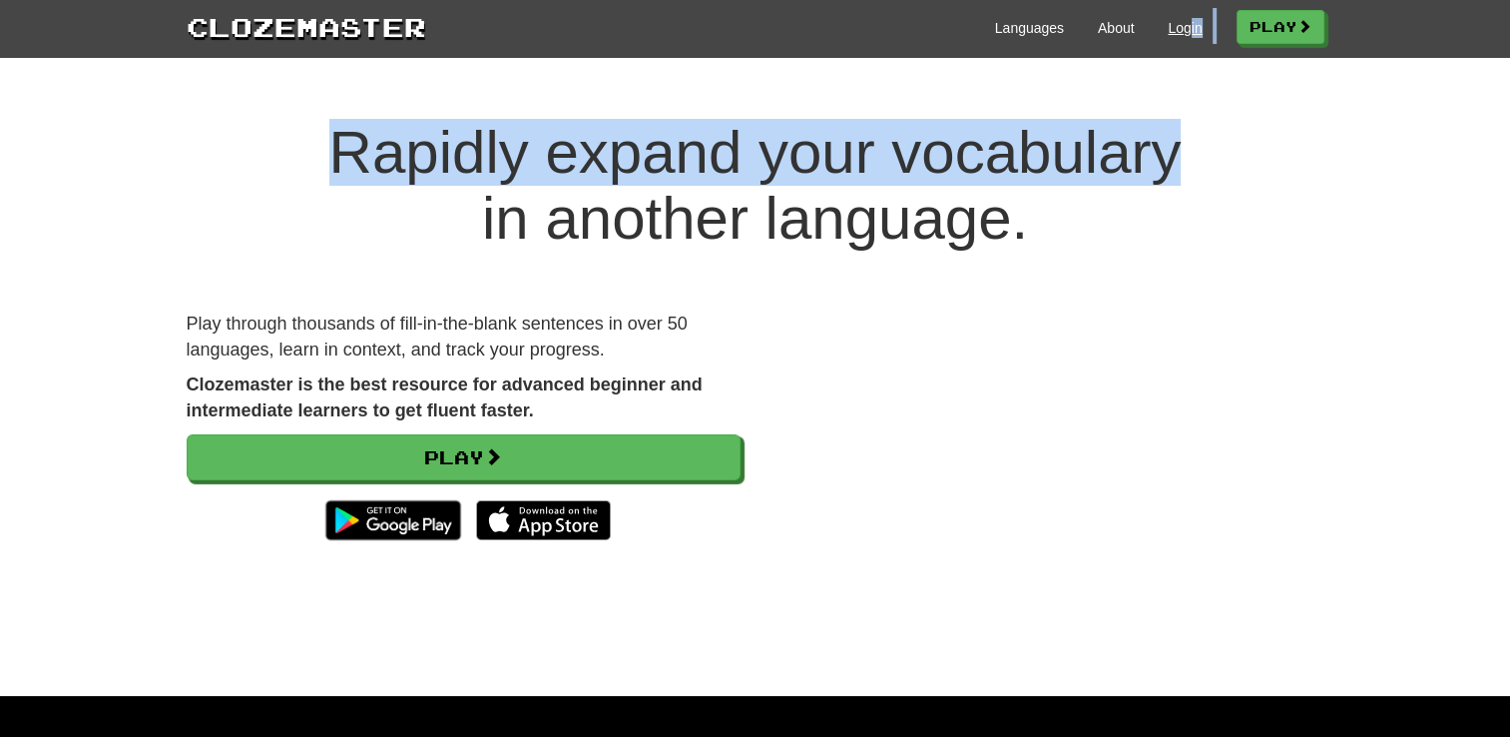
drag, startPoint x: 1284, startPoint y: 143, endPoint x: 1182, endPoint y: 28, distance: 153.4
click at [1182, 28] on link "Login" at bounding box center [1185, 28] width 34 height 20
